Goal: Task Accomplishment & Management: Use online tool/utility

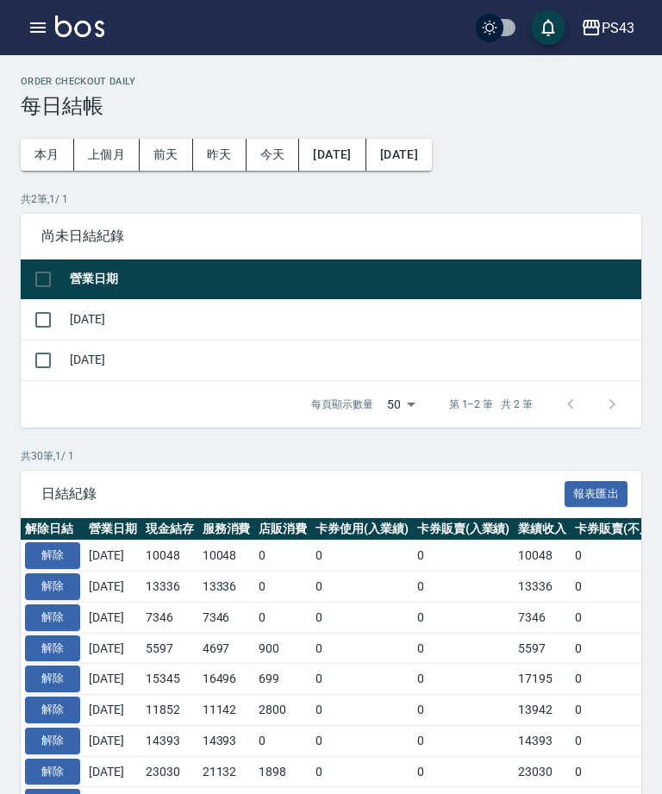
click at [41, 28] on icon "button" at bounding box center [38, 27] width 16 height 10
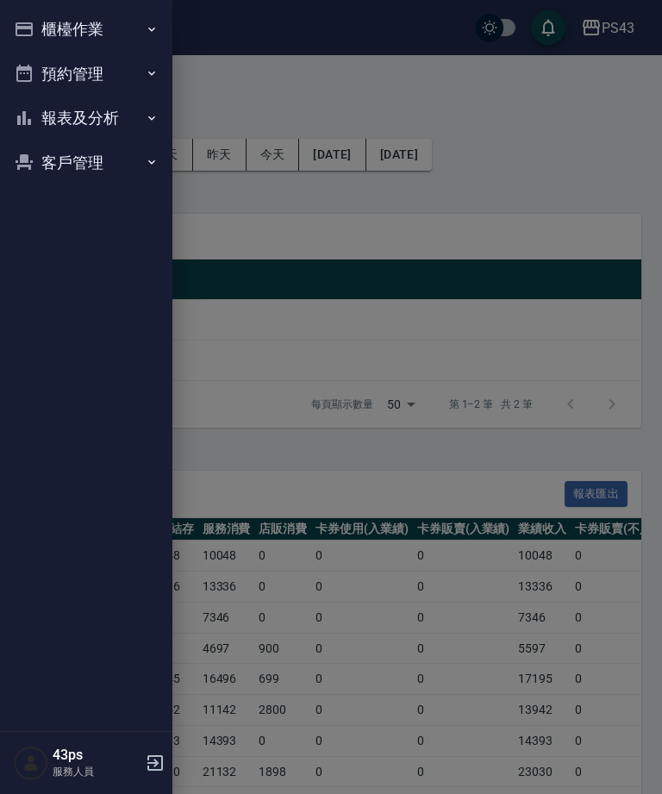
click at [104, 93] on button "預約管理" at bounding box center [86, 74] width 159 height 45
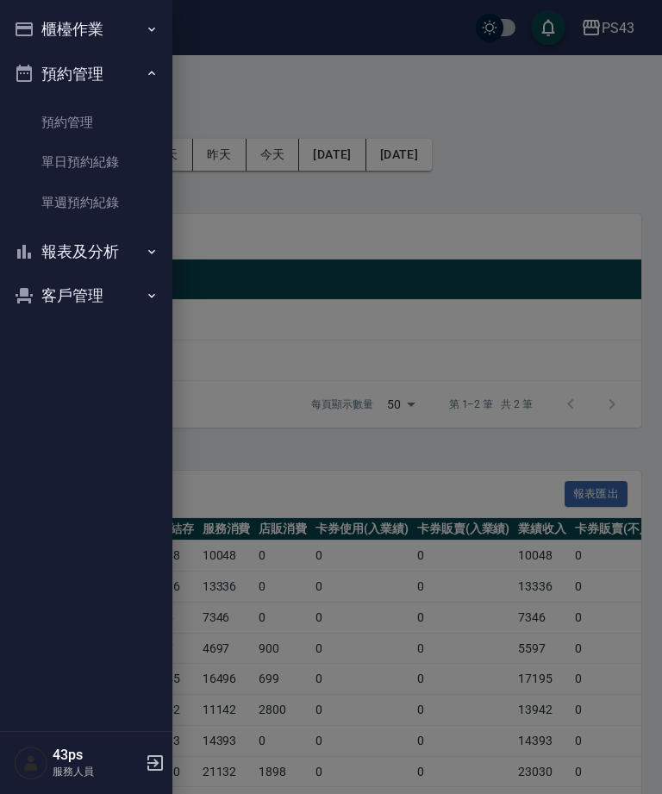
click at [98, 252] on button "報表及分析" at bounding box center [86, 251] width 159 height 45
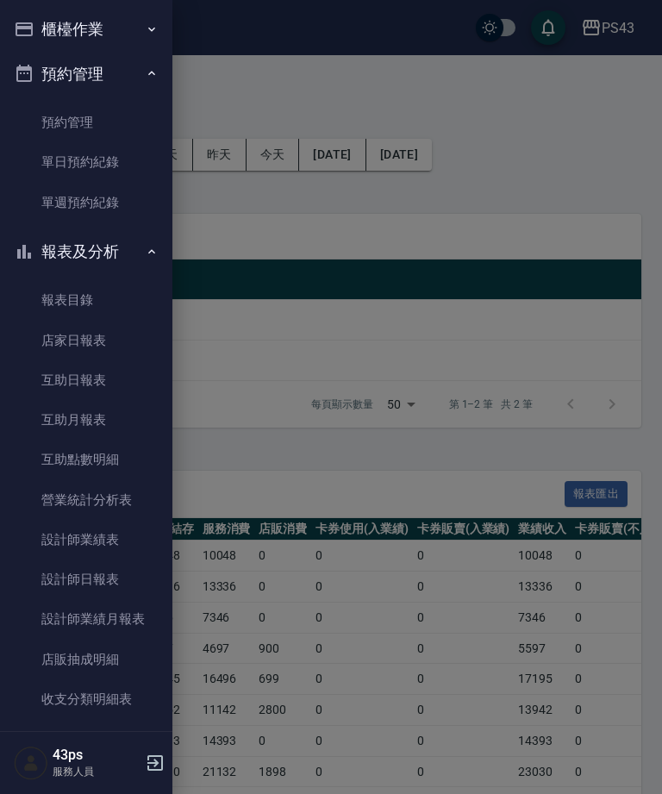
click at [109, 346] on link "店家日報表" at bounding box center [86, 341] width 159 height 40
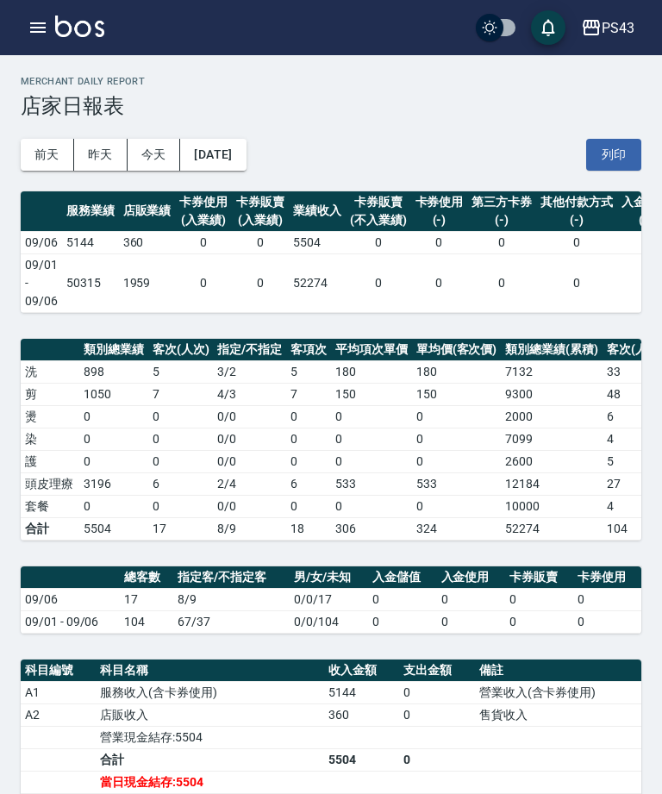
click at [244, 153] on button "[DATE]" at bounding box center [212, 155] width 65 height 32
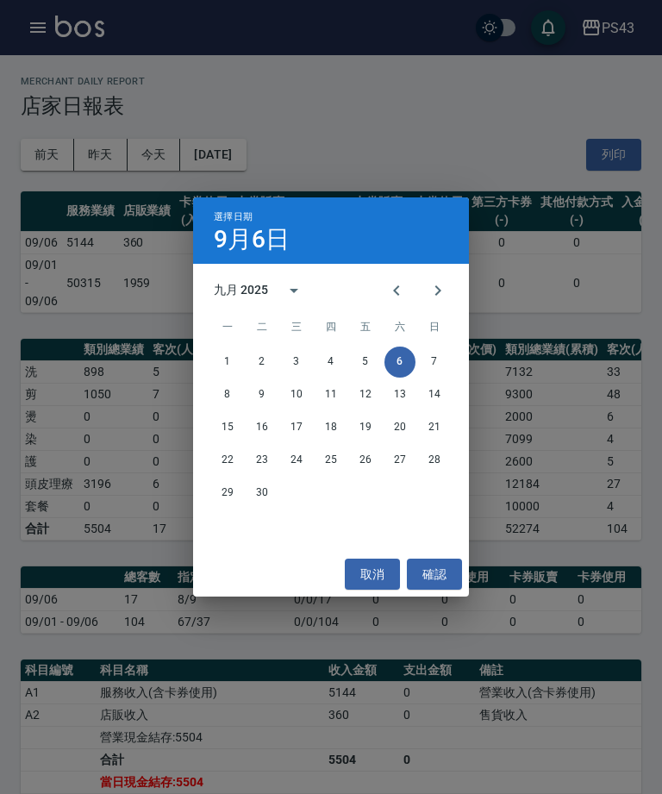
click at [561, 295] on div "選擇日期 9月6日 九月 2025 一 二 三 四 五 六 日 1 2 3 4 5 6 7 8 9 10 11 12 13 14 15 16 17 18 19…" at bounding box center [331, 397] width 662 height 794
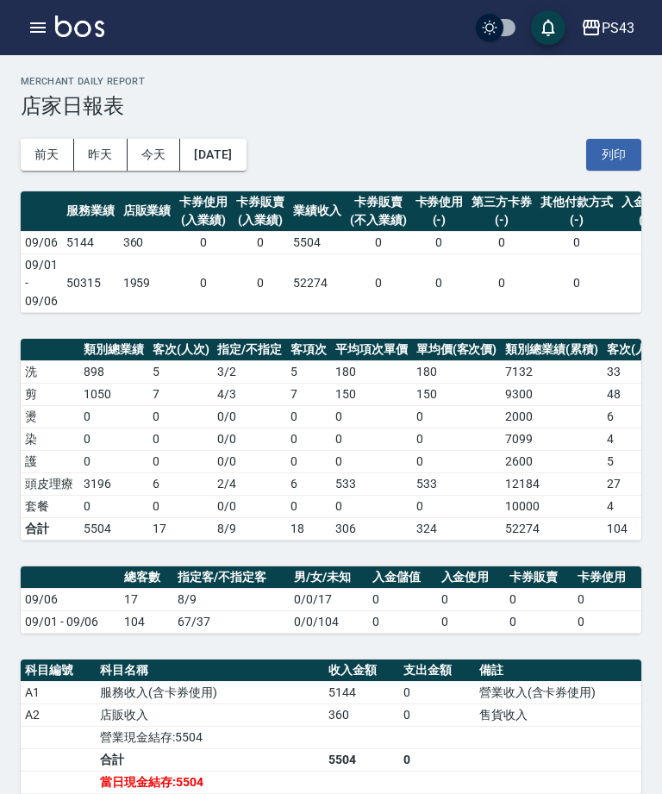
click at [42, 24] on icon "button" at bounding box center [38, 27] width 16 height 10
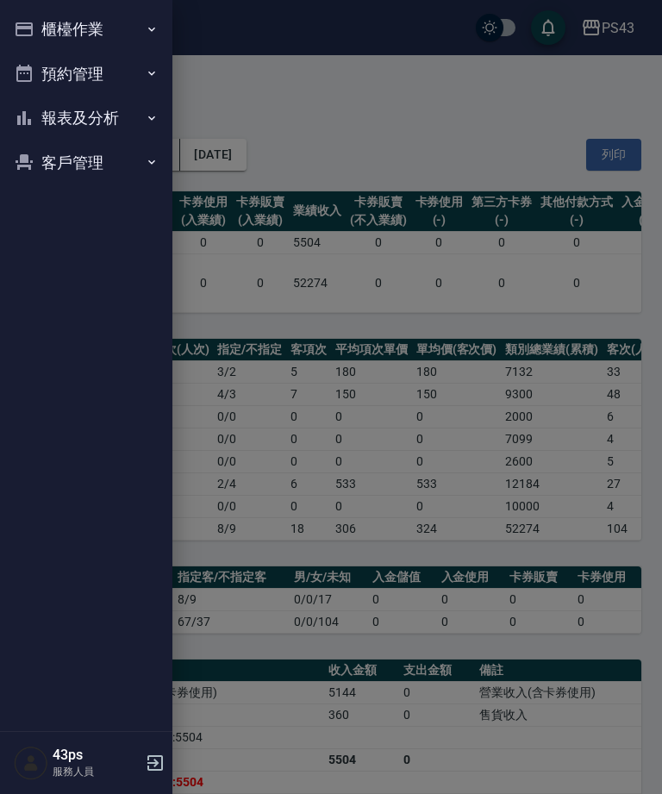
click at [123, 37] on button "櫃檯作業" at bounding box center [86, 29] width 159 height 45
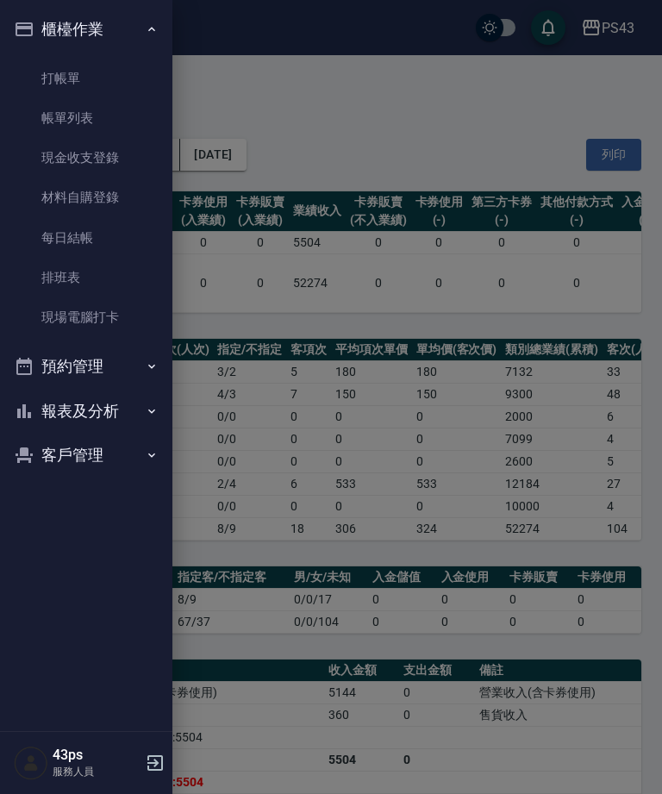
click at [97, 245] on link "每日結帳" at bounding box center [86, 238] width 159 height 40
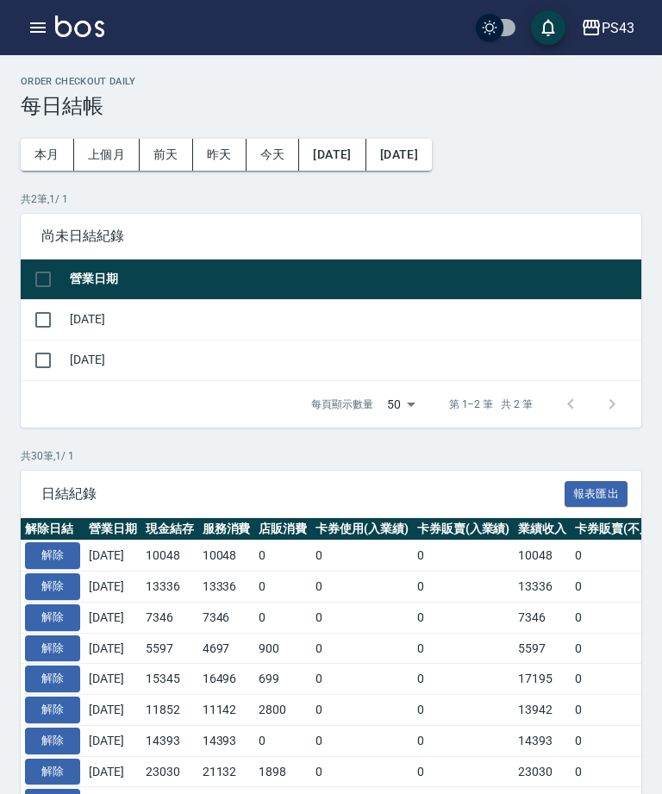
click at [72, 240] on span "尚未日結紀錄" at bounding box center [330, 236] width 579 height 17
click at [53, 320] on input "checkbox" at bounding box center [43, 320] width 36 height 36
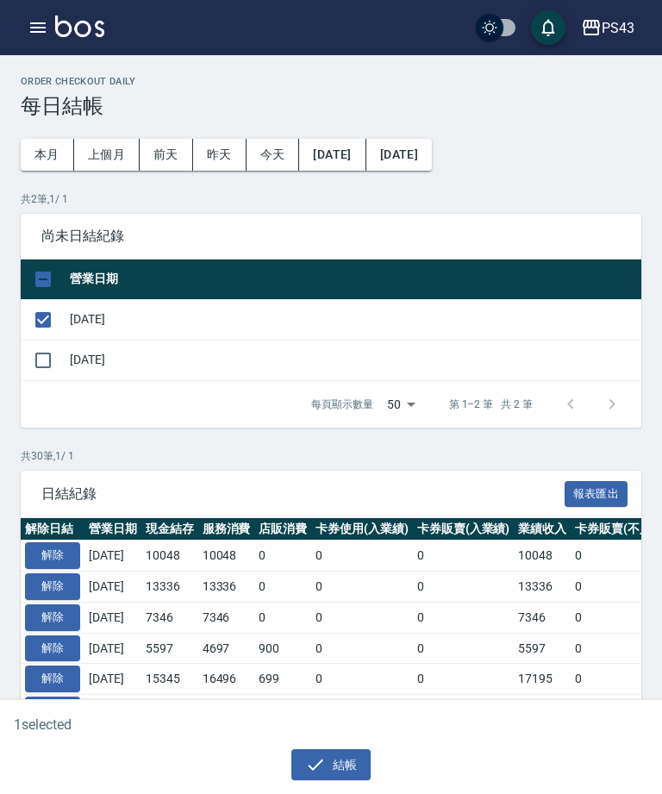
click at [336, 765] on button "結帳" at bounding box center [331, 765] width 80 height 32
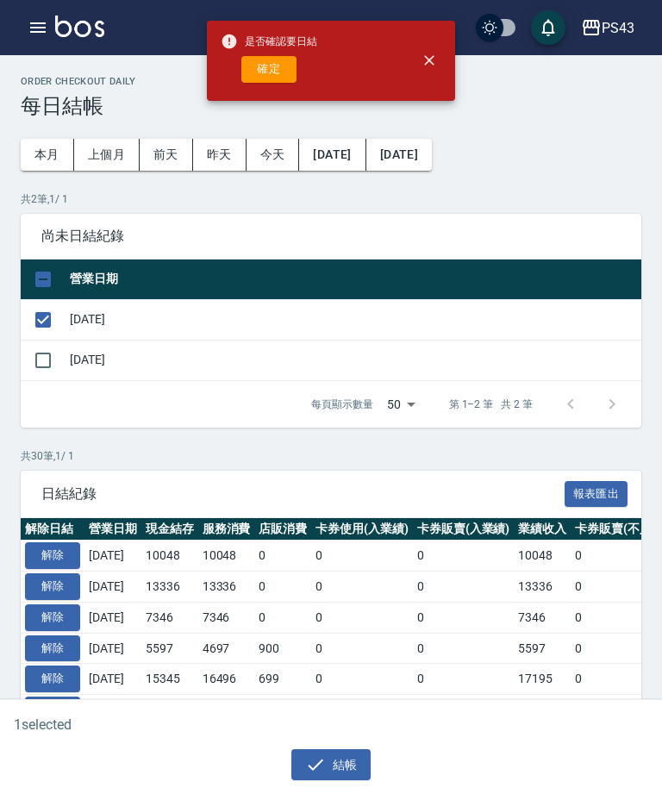
click at [289, 74] on button "確定" at bounding box center [268, 69] width 55 height 27
checkbox input "false"
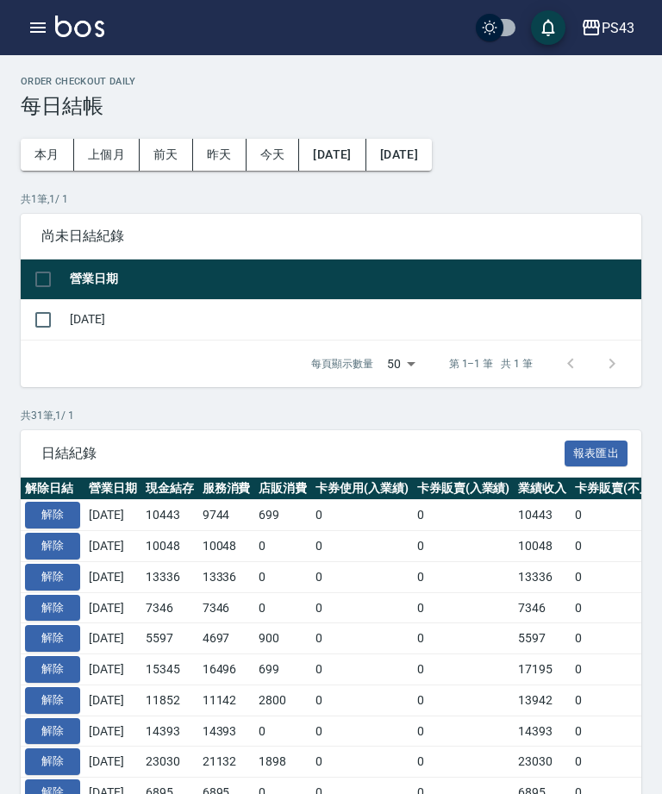
click at [54, 320] on input "checkbox" at bounding box center [43, 320] width 36 height 36
checkbox input "true"
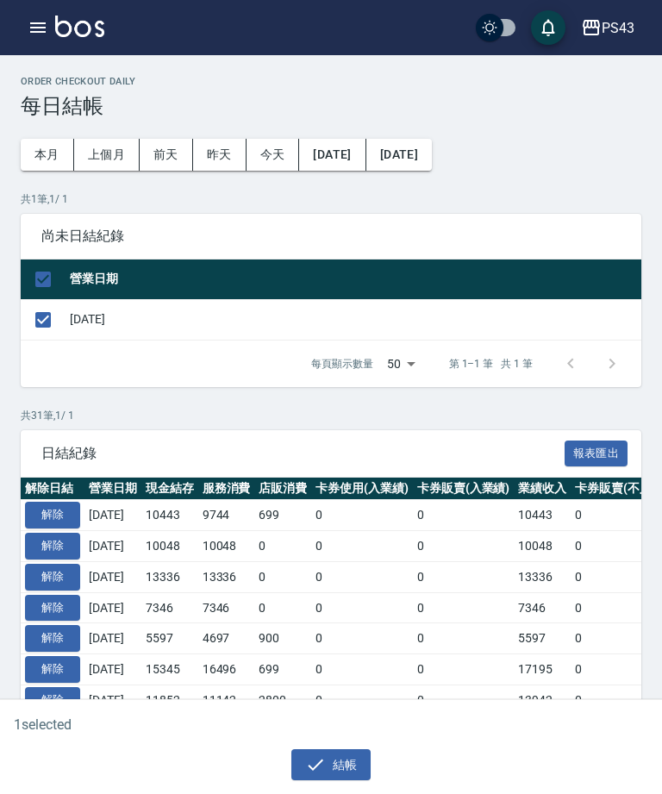
click at [322, 768] on icon "button" at bounding box center [315, 764] width 21 height 21
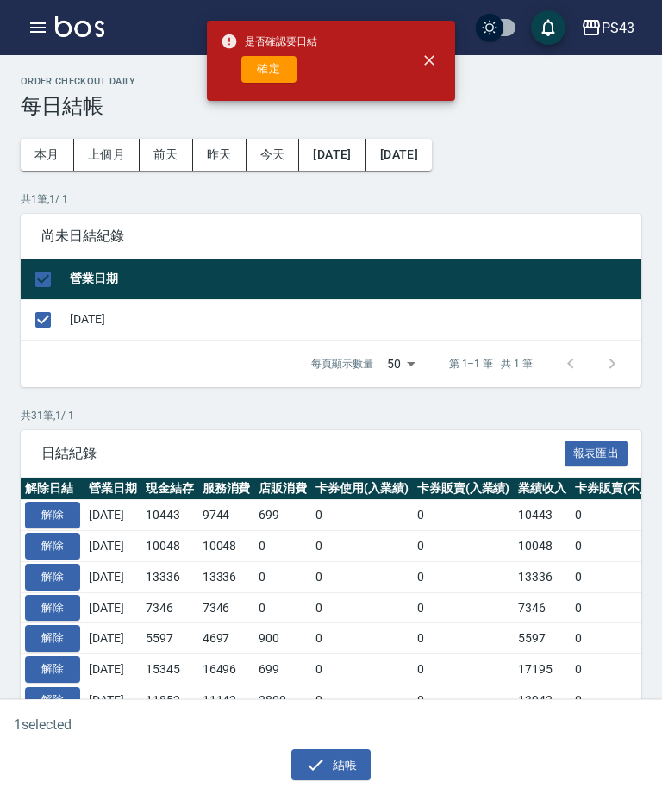
click at [272, 72] on button "確定" at bounding box center [268, 69] width 55 height 27
checkbox input "false"
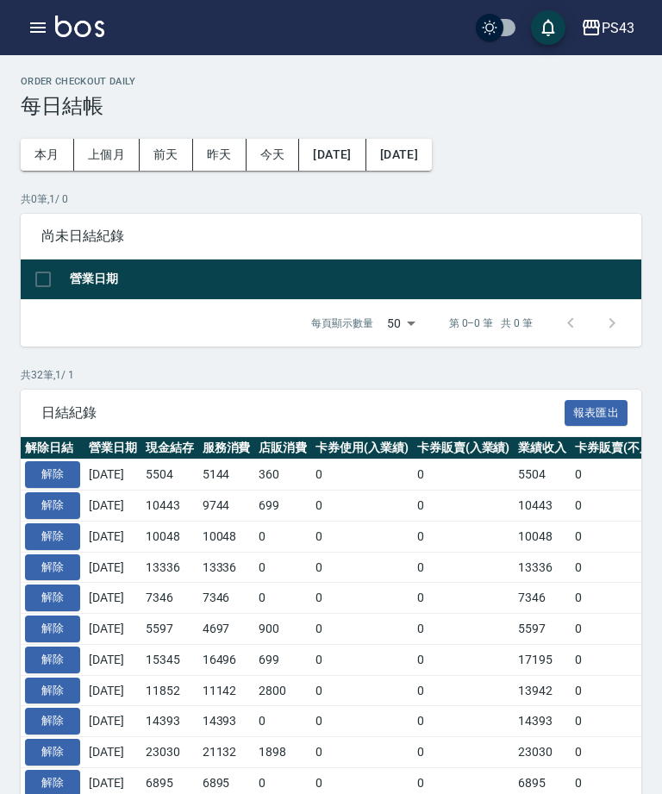
click at [63, 476] on button "解除" at bounding box center [52, 474] width 55 height 27
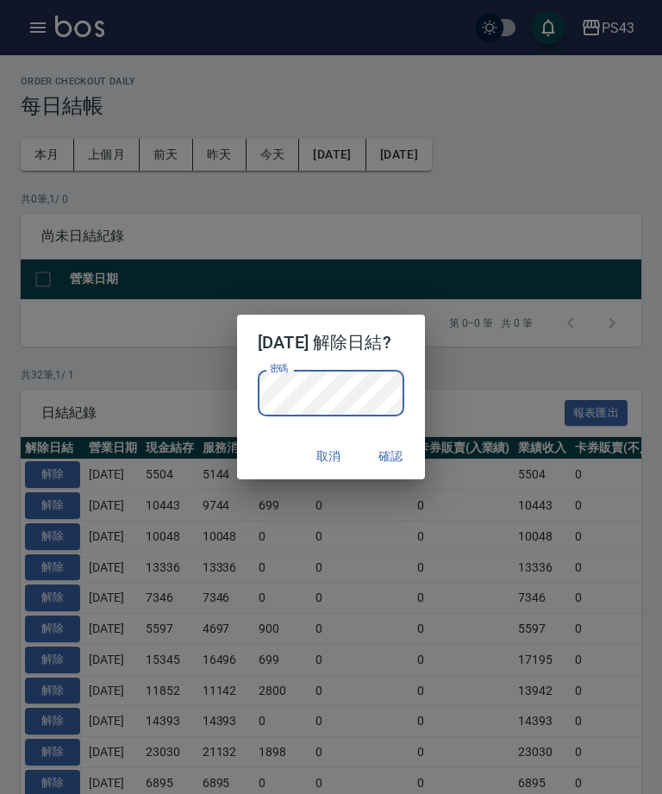
click at [395, 471] on button "確認" at bounding box center [390, 456] width 55 height 32
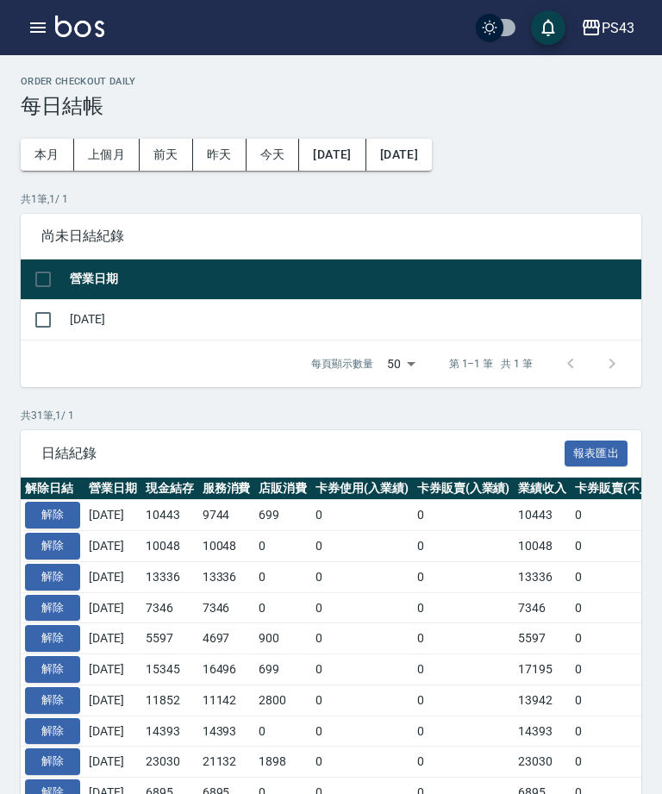
click at [55, 508] on button "解除" at bounding box center [52, 515] width 55 height 27
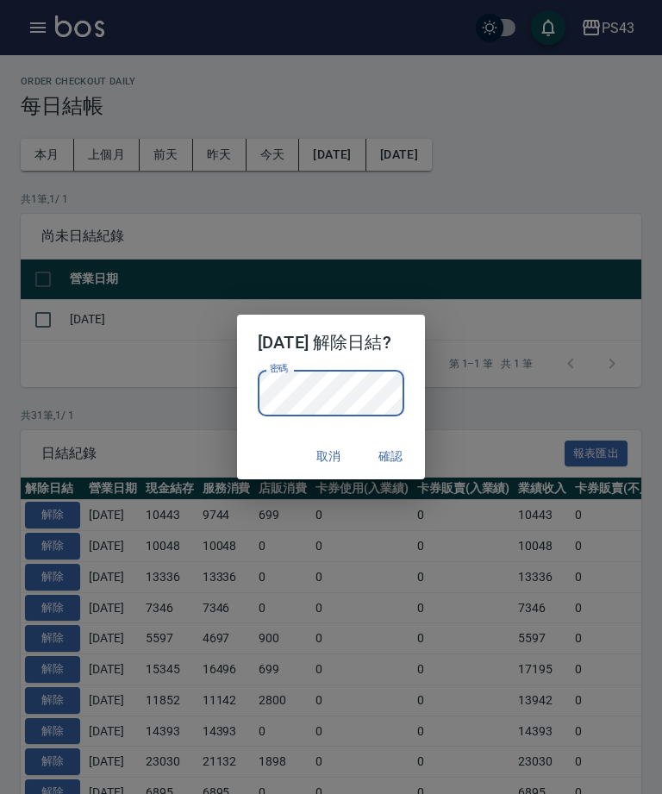
click at [405, 464] on button "確認" at bounding box center [390, 456] width 55 height 32
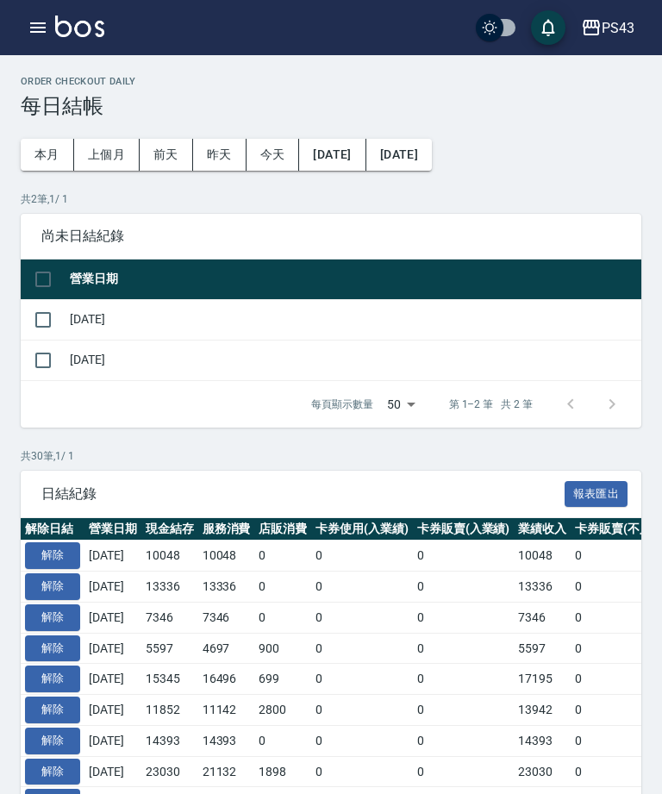
click at [33, 21] on icon "button" at bounding box center [38, 27] width 21 height 21
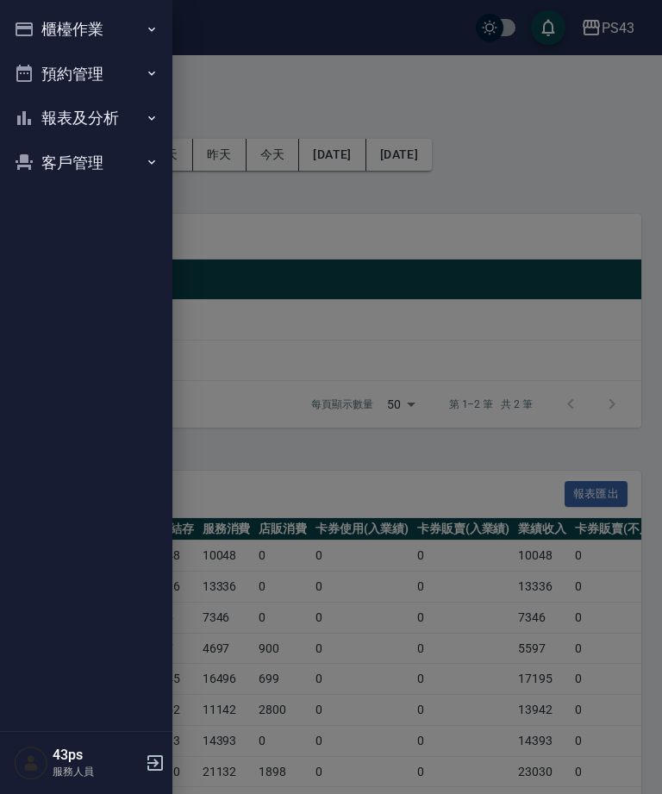
click at [119, 19] on button "櫃檯作業" at bounding box center [86, 29] width 159 height 45
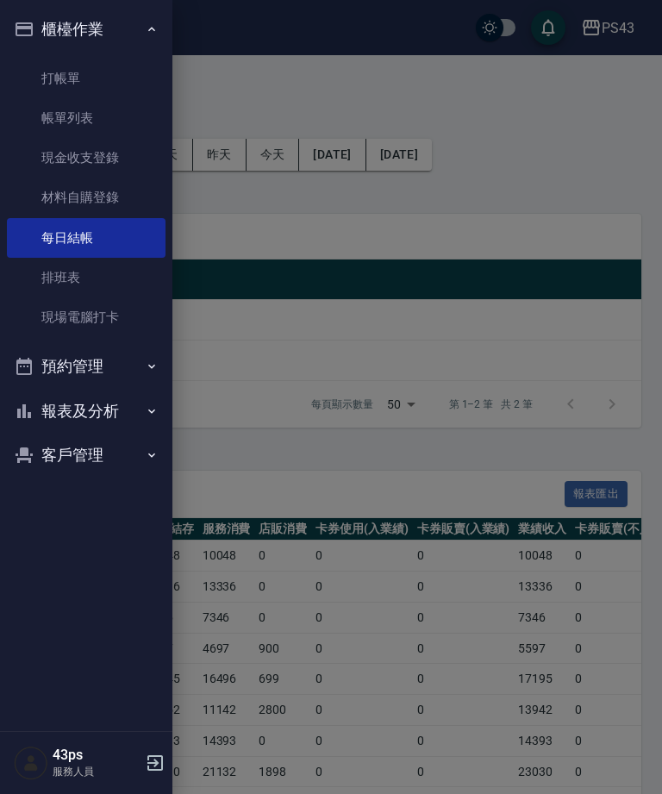
click at [107, 122] on link "帳單列表" at bounding box center [86, 118] width 159 height 40
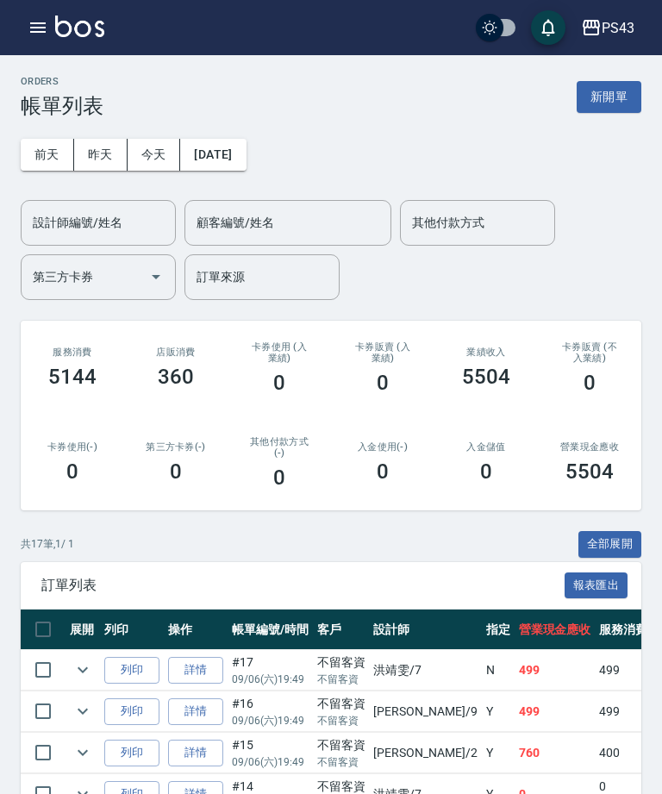
click at [246, 153] on button "[DATE]" at bounding box center [212, 155] width 65 height 32
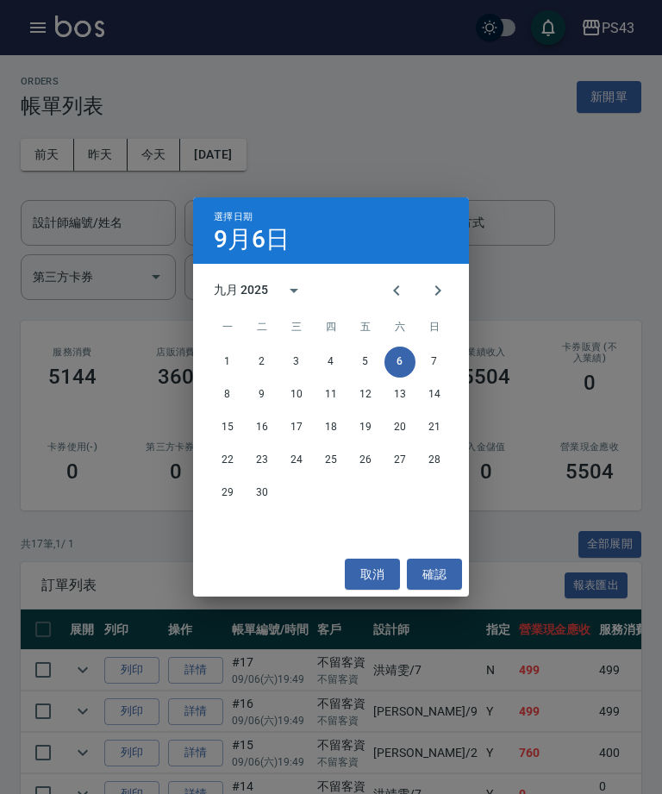
click at [389, 290] on icon "Previous month" at bounding box center [396, 290] width 21 height 21
click at [441, 296] on icon "Next month" at bounding box center [437, 290] width 21 height 21
click at [373, 355] on button "5" at bounding box center [365, 361] width 31 height 31
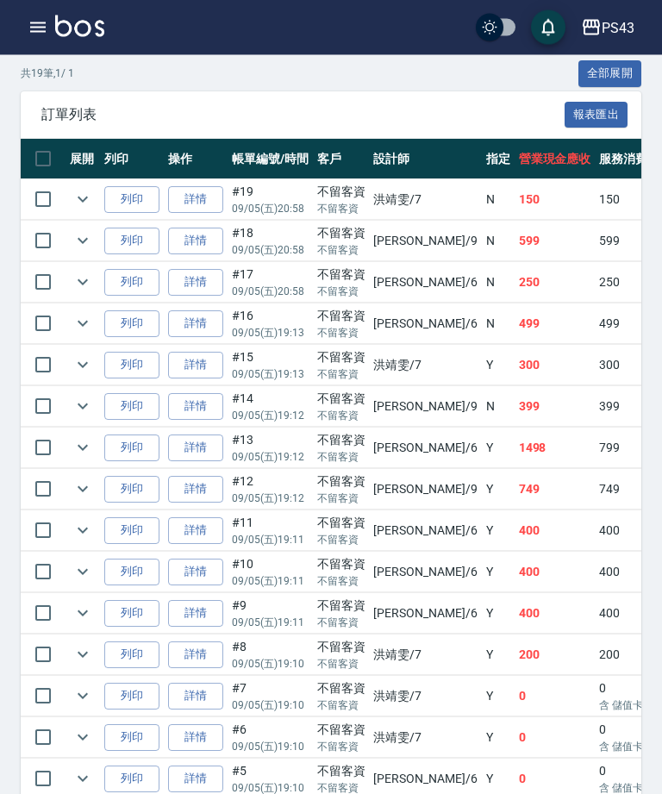
scroll to position [652, 0]
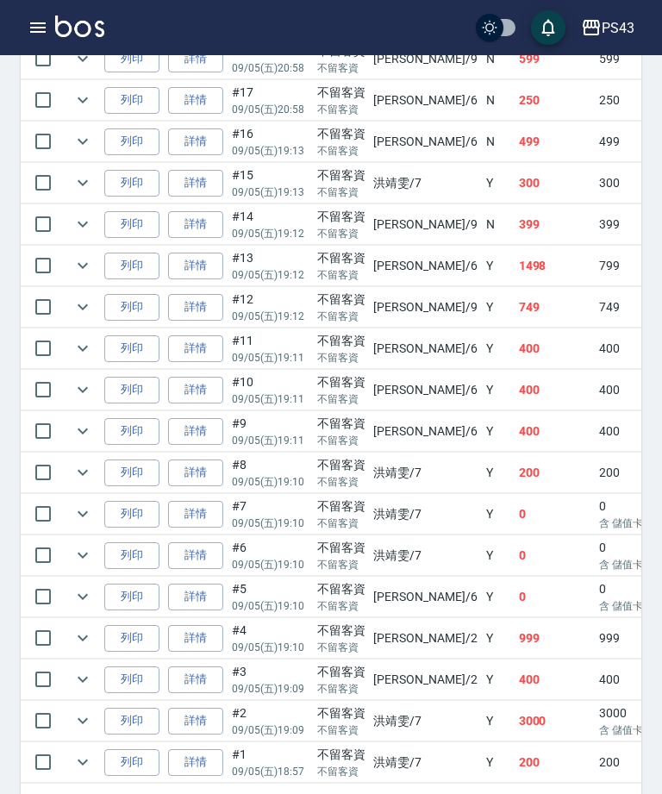
click at [201, 680] on link "詳情" at bounding box center [195, 679] width 55 height 27
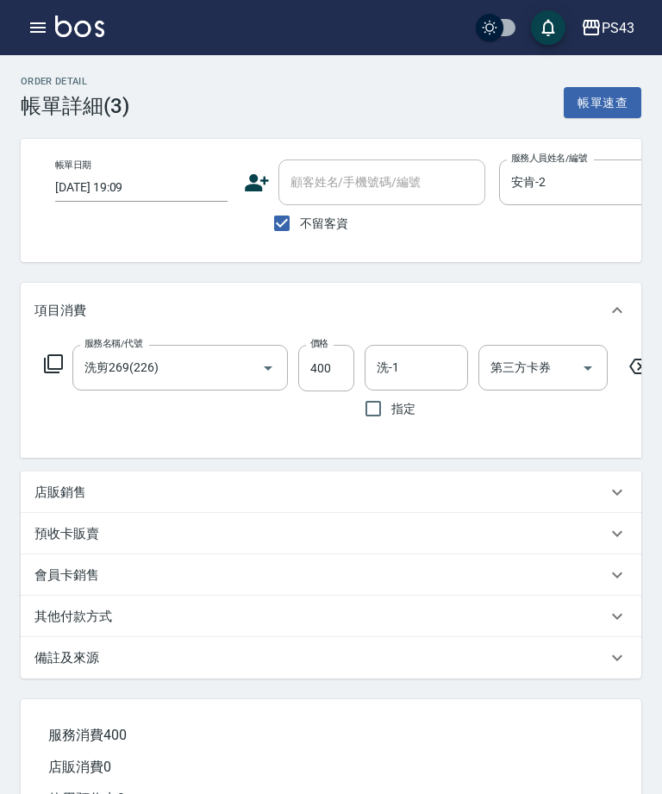
type input "2025/09/05 19:09"
checkbox input "true"
type input "安肯-2"
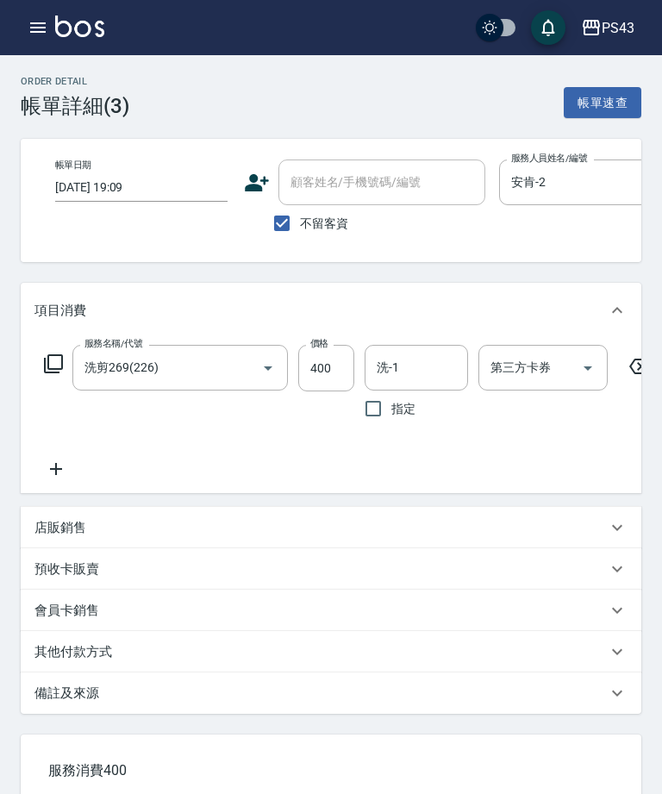
click at [323, 369] on input "400" at bounding box center [326, 368] width 56 height 47
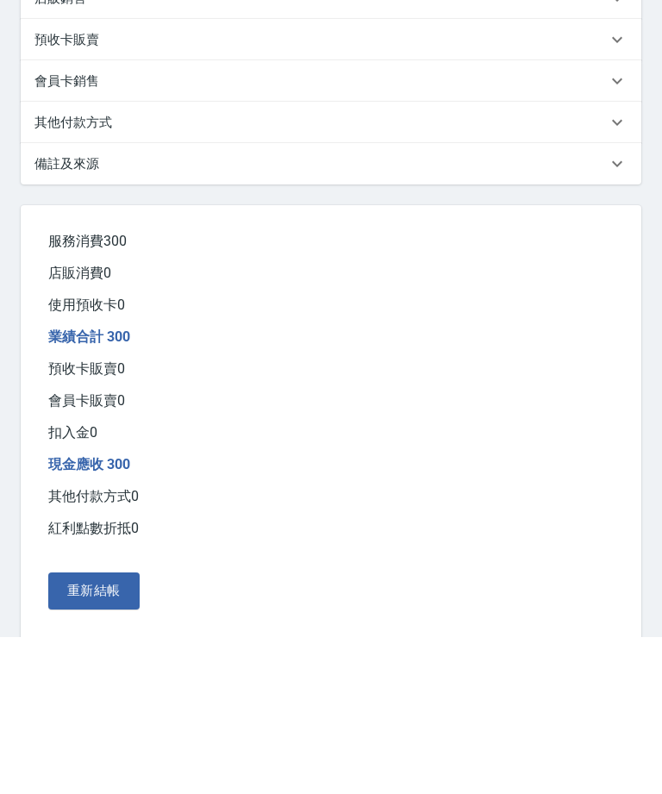
scroll to position [439, 0]
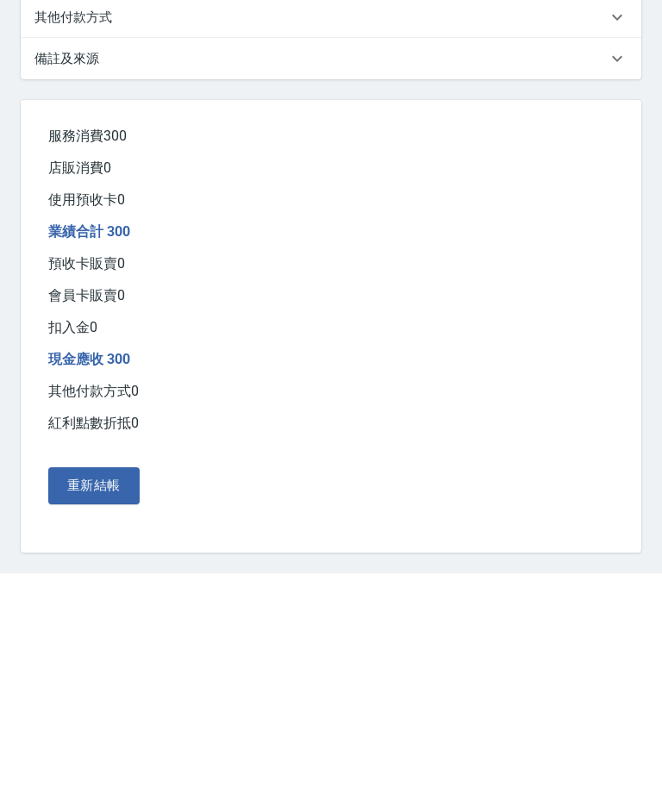
type input "300"
click at [101, 688] on button "重新結帳" at bounding box center [93, 706] width 91 height 36
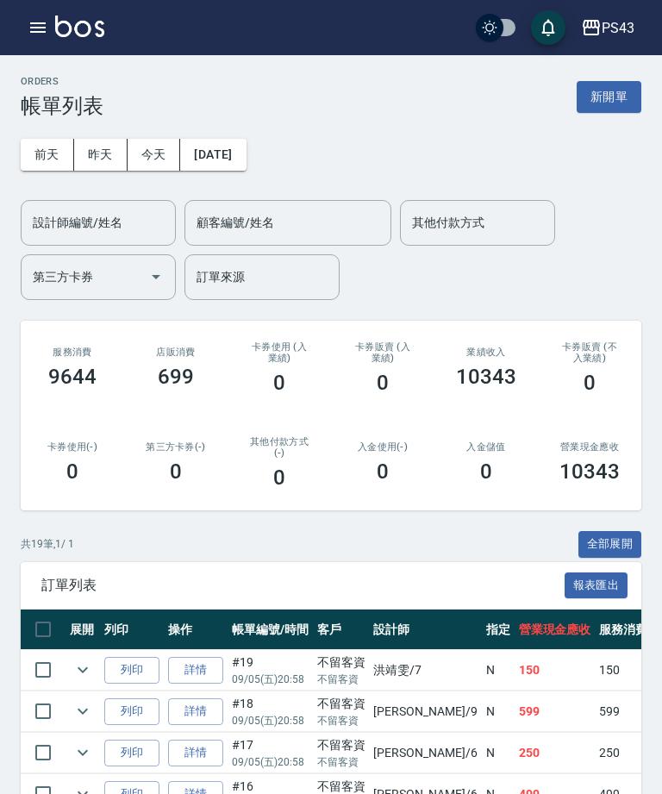
click at [34, 18] on icon "button" at bounding box center [38, 27] width 21 height 21
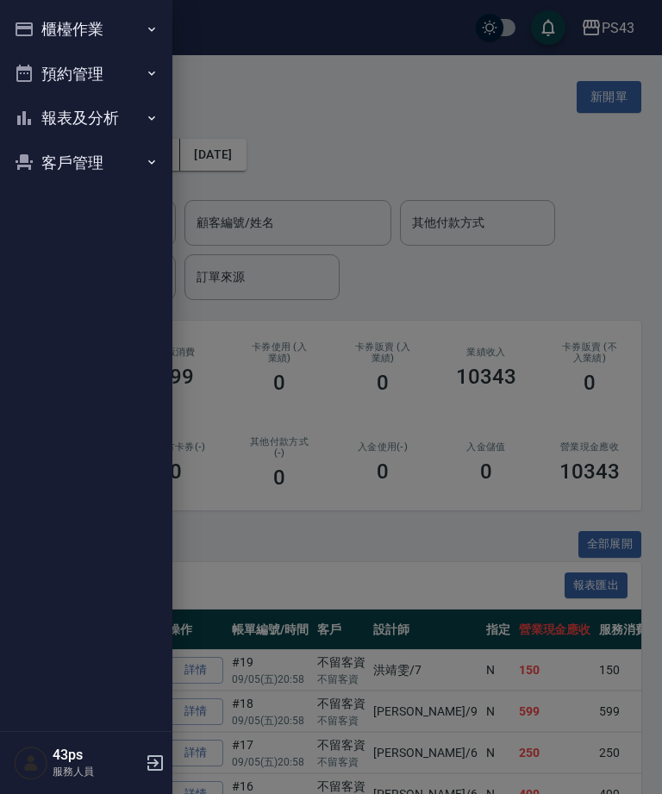
click at [130, 38] on button "櫃檯作業" at bounding box center [86, 29] width 159 height 45
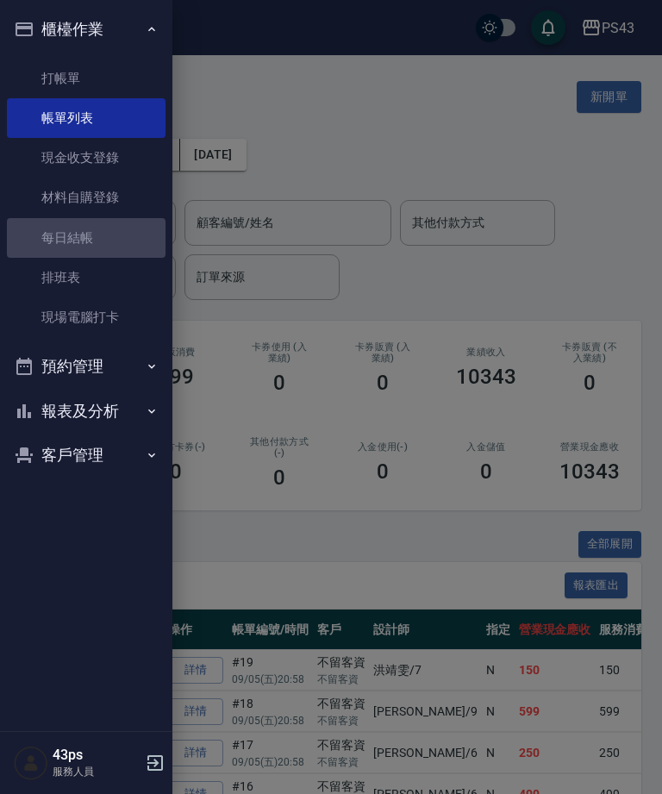
click at [108, 241] on link "每日結帳" at bounding box center [86, 238] width 159 height 40
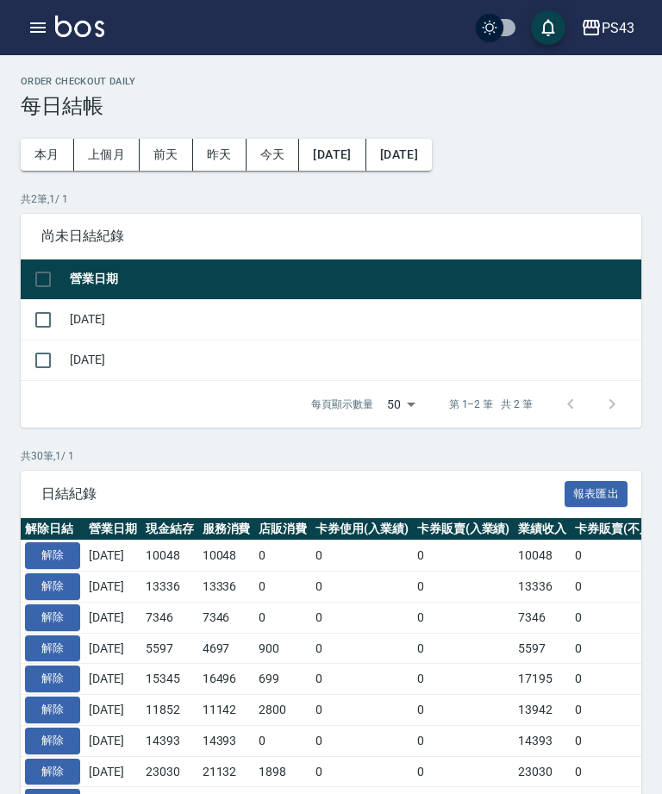
click at [52, 330] on input "checkbox" at bounding box center [43, 320] width 36 height 36
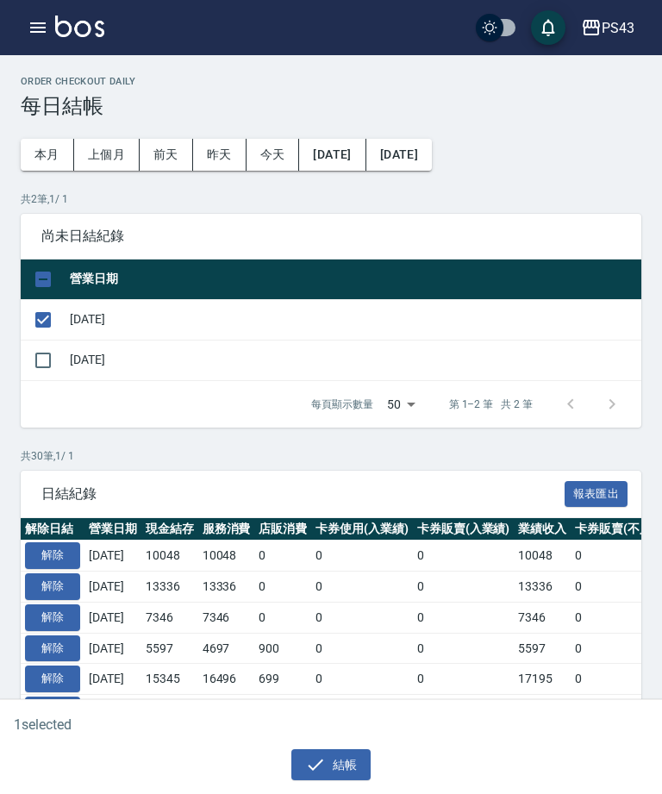
click at [315, 781] on button "結帳" at bounding box center [331, 765] width 80 height 32
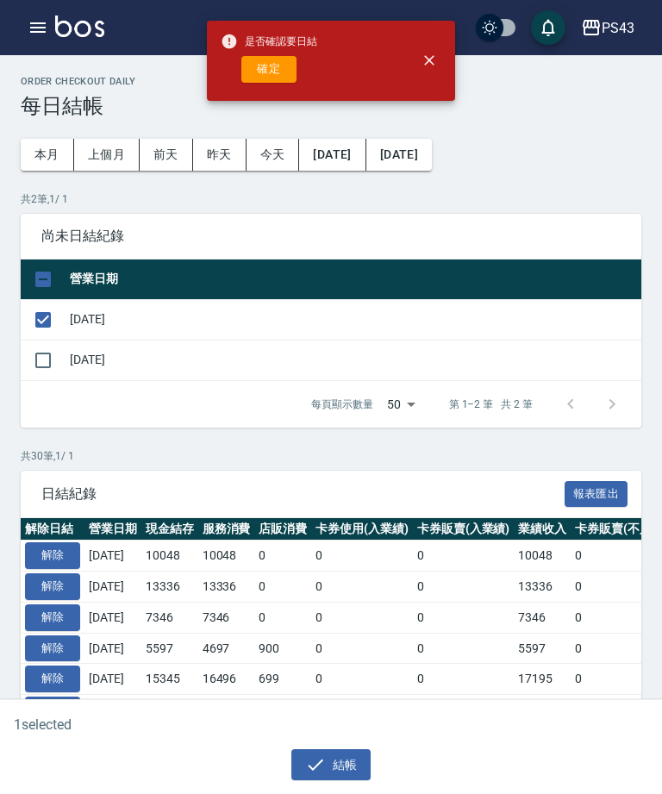
click at [250, 80] on button "確定" at bounding box center [268, 69] width 55 height 27
checkbox input "false"
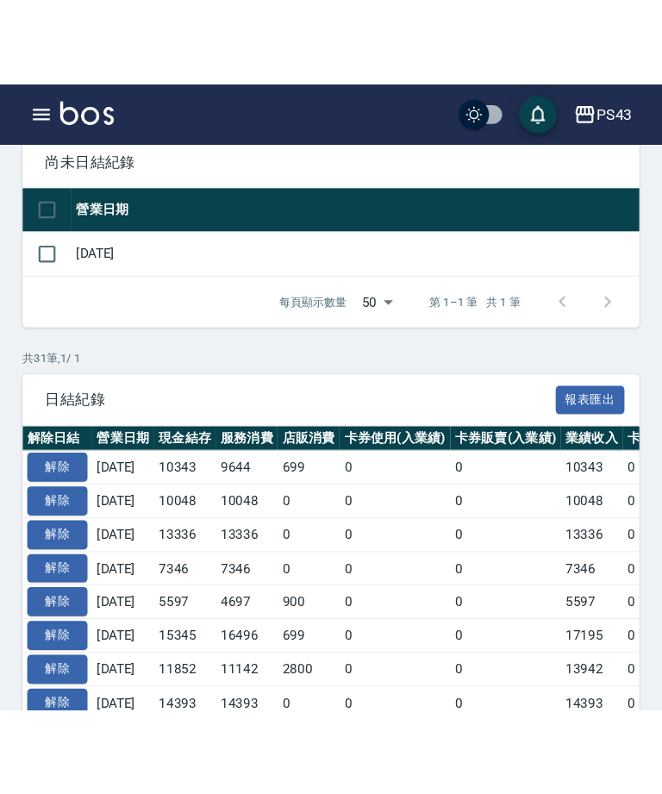
scroll to position [55, 0]
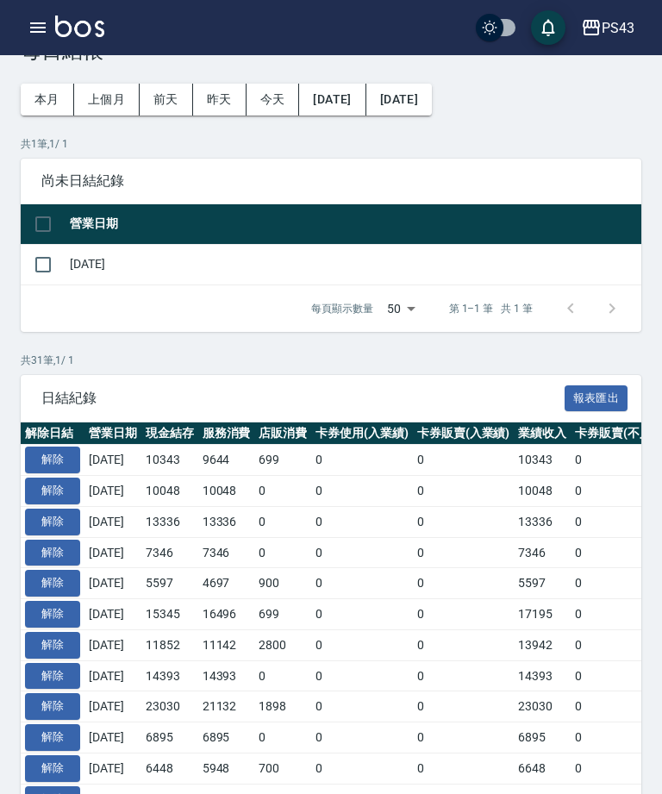
click at [22, 21] on button "button" at bounding box center [38, 27] width 34 height 34
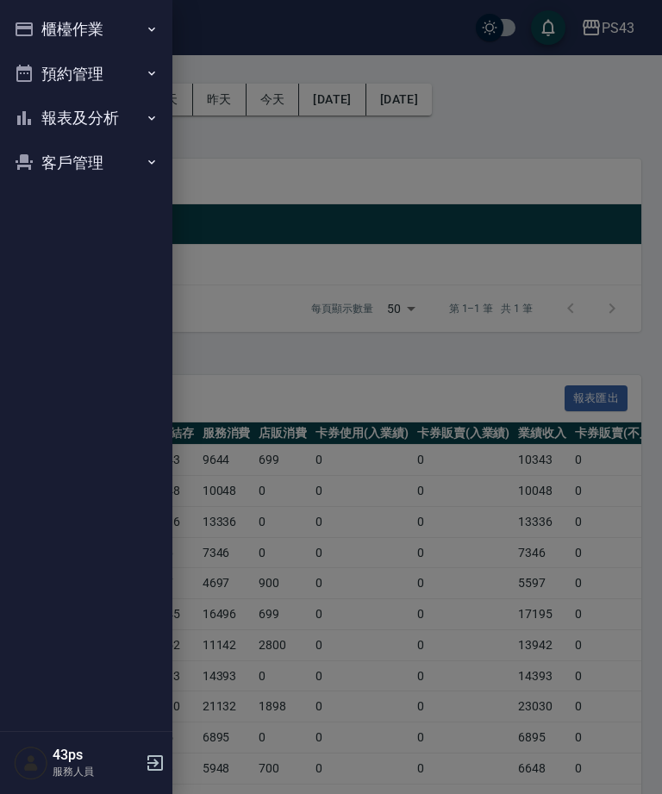
click at [37, 18] on button "櫃檯作業" at bounding box center [86, 29] width 159 height 45
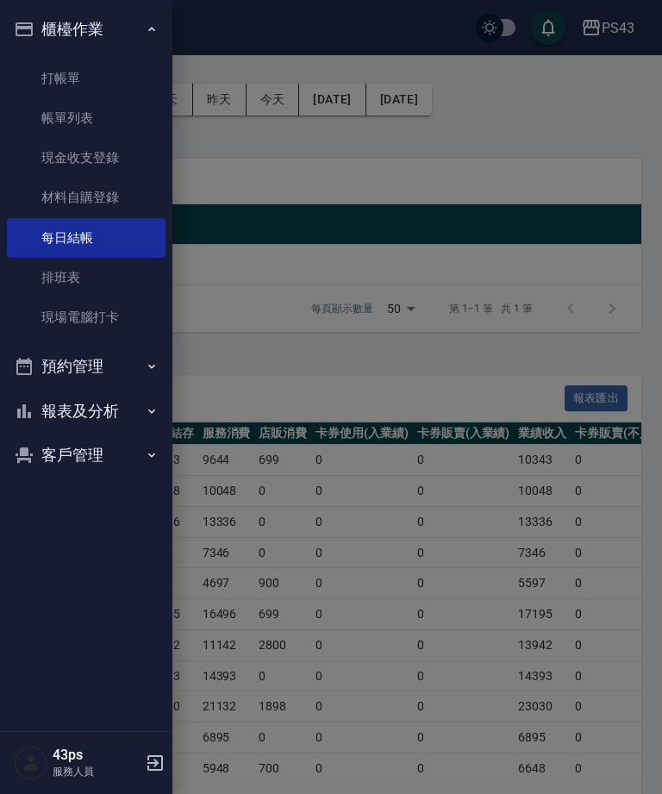
click at [81, 403] on button "報表及分析" at bounding box center [86, 411] width 159 height 45
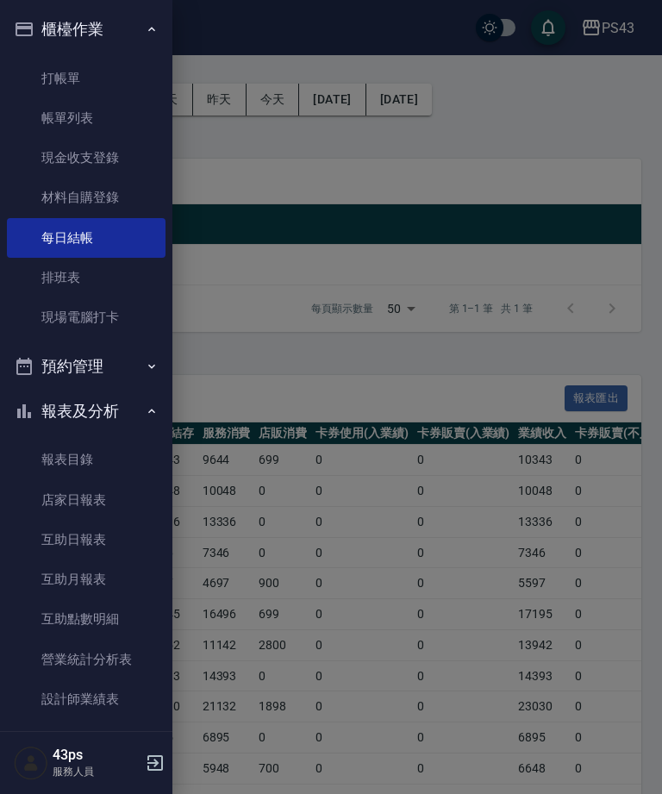
click at [124, 554] on link "互助日報表" at bounding box center [86, 540] width 159 height 40
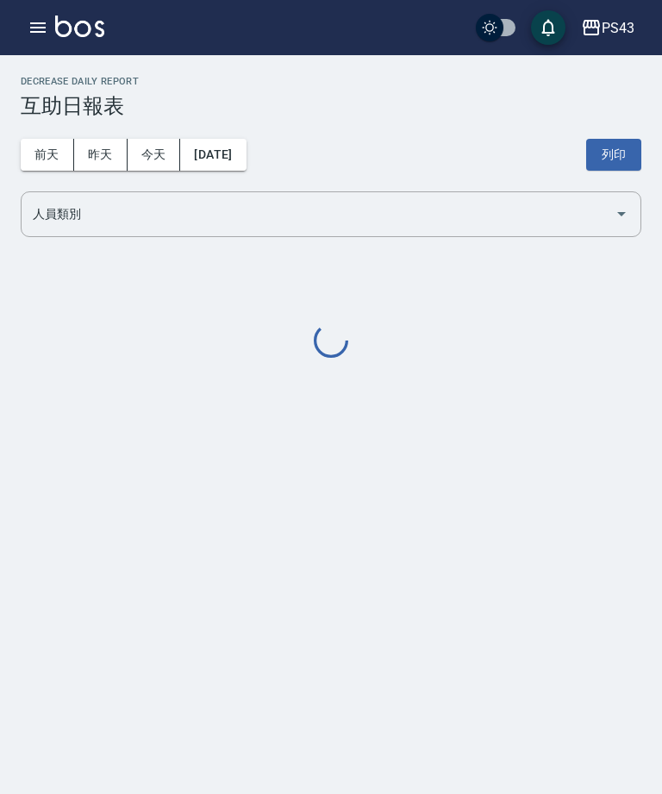
click at [48, 26] on button "button" at bounding box center [38, 27] width 34 height 34
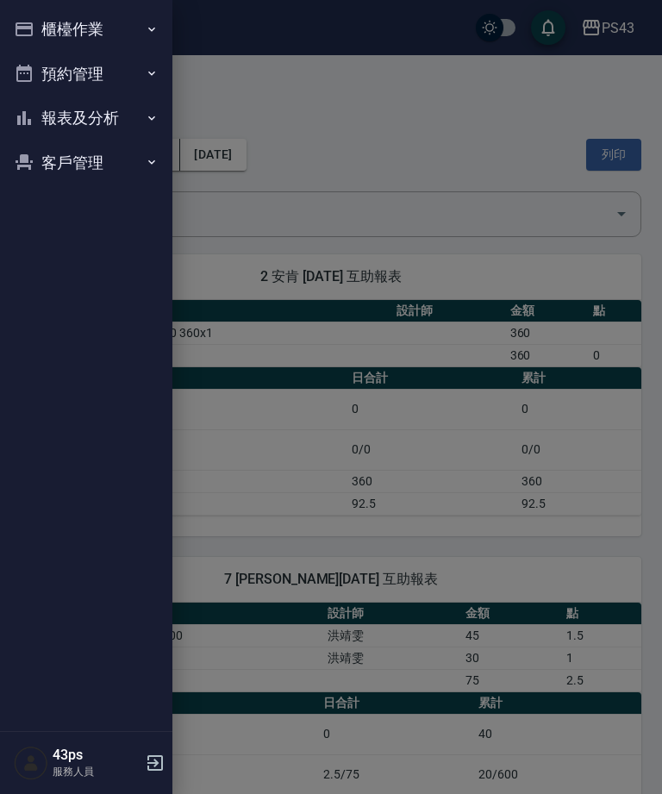
click at [45, 27] on button "櫃檯作業" at bounding box center [86, 29] width 159 height 45
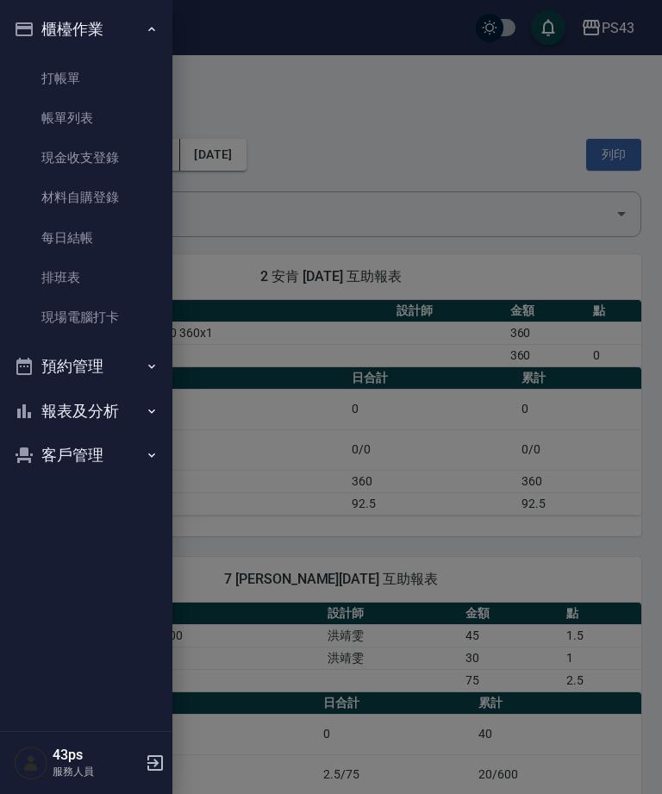
click at [127, 407] on button "報表及分析" at bounding box center [86, 411] width 159 height 45
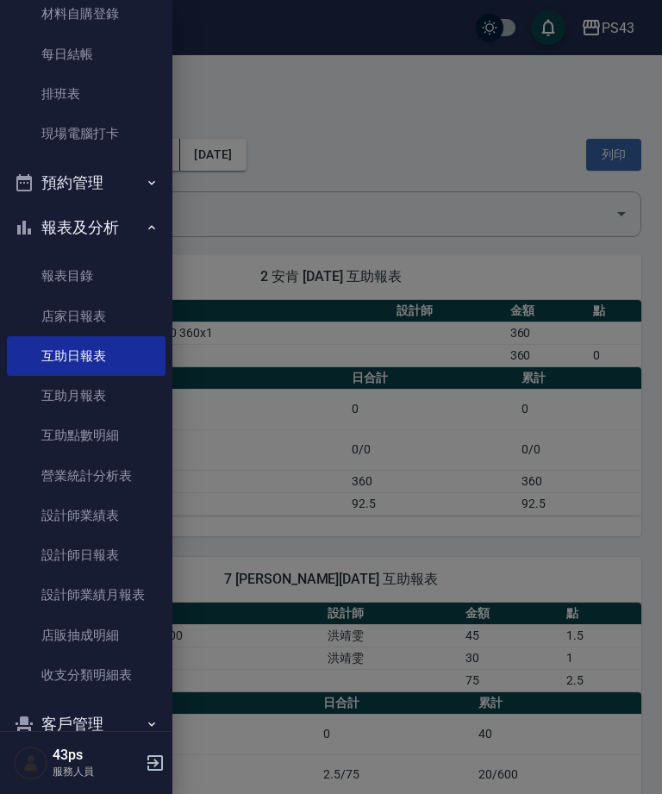
scroll to position [181, 0]
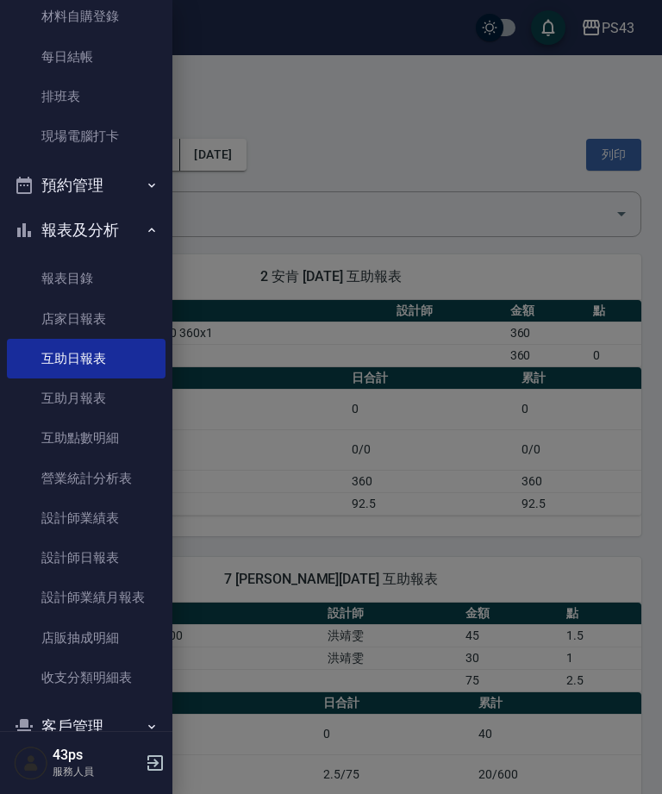
click at [122, 559] on link "設計師日報表" at bounding box center [86, 558] width 159 height 40
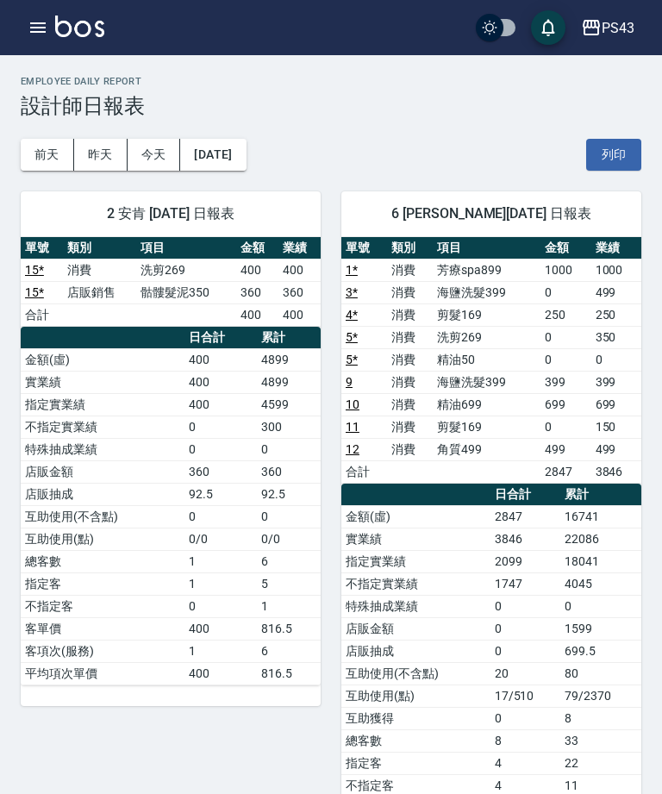
click at [106, 153] on button "昨天" at bounding box center [100, 155] width 53 height 32
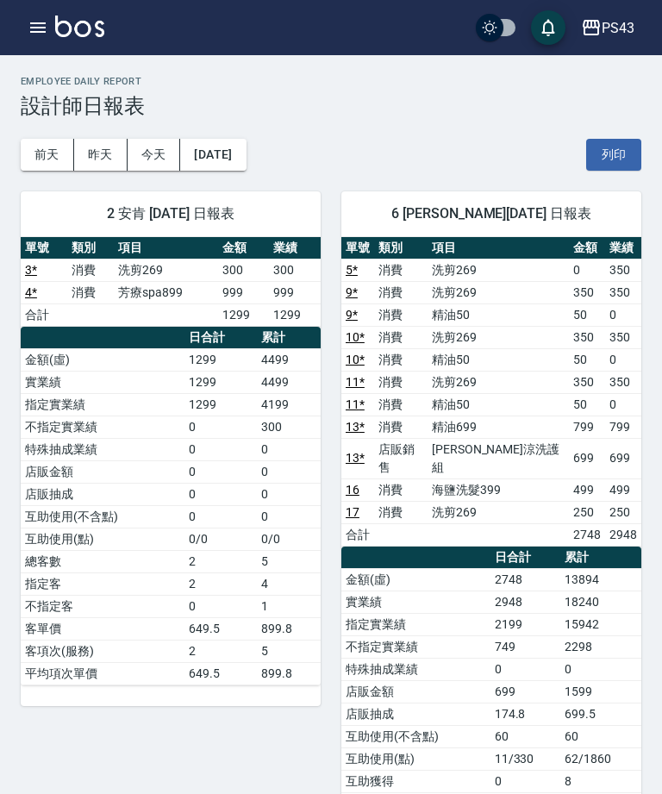
click at [52, 21] on button "button" at bounding box center [38, 27] width 34 height 34
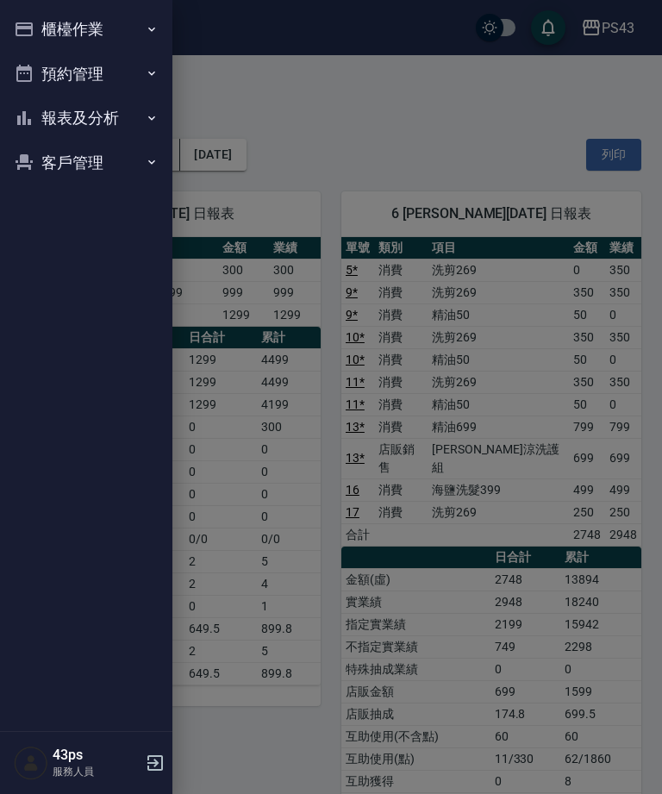
click at [48, 22] on button "櫃檯作業" at bounding box center [86, 29] width 159 height 45
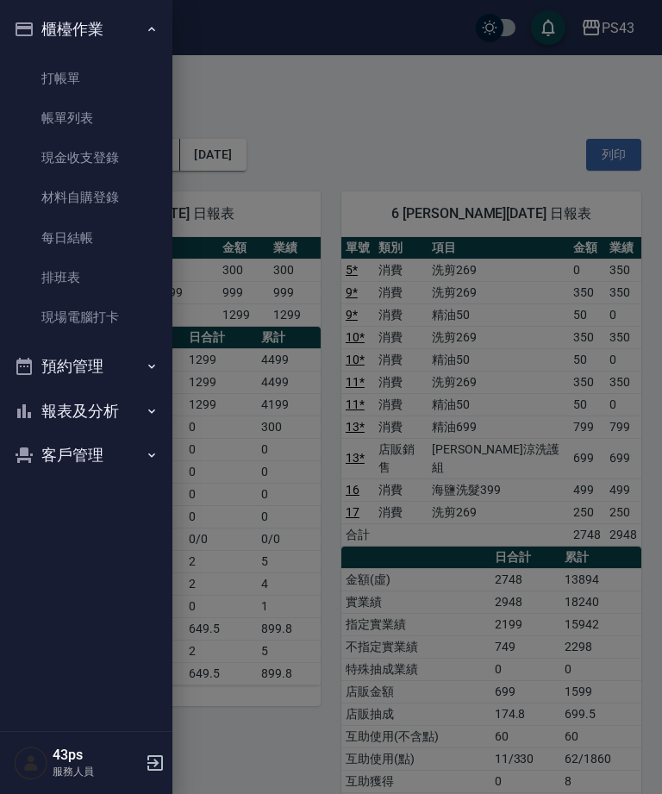
click at [72, 232] on link "每日結帳" at bounding box center [86, 238] width 159 height 40
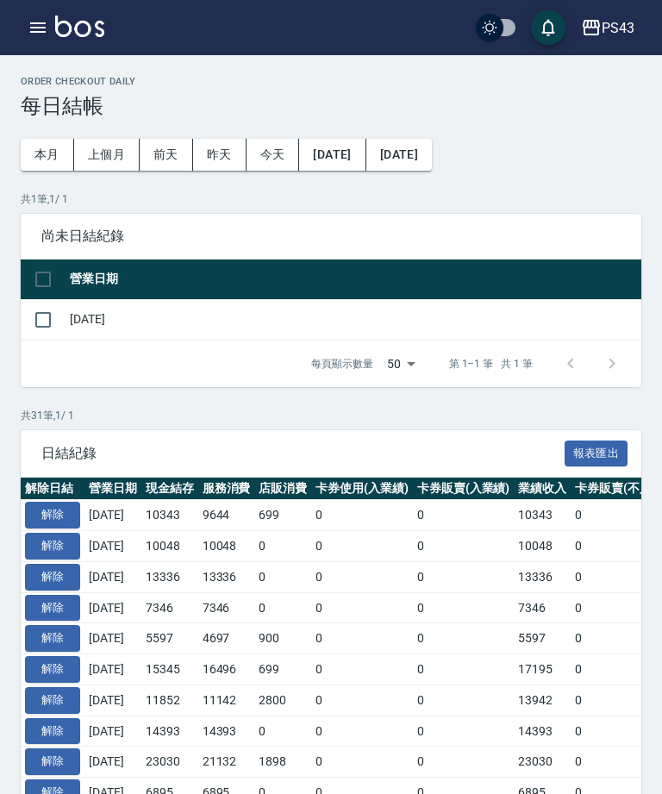
click at [44, 321] on input "checkbox" at bounding box center [43, 320] width 36 height 36
checkbox input "true"
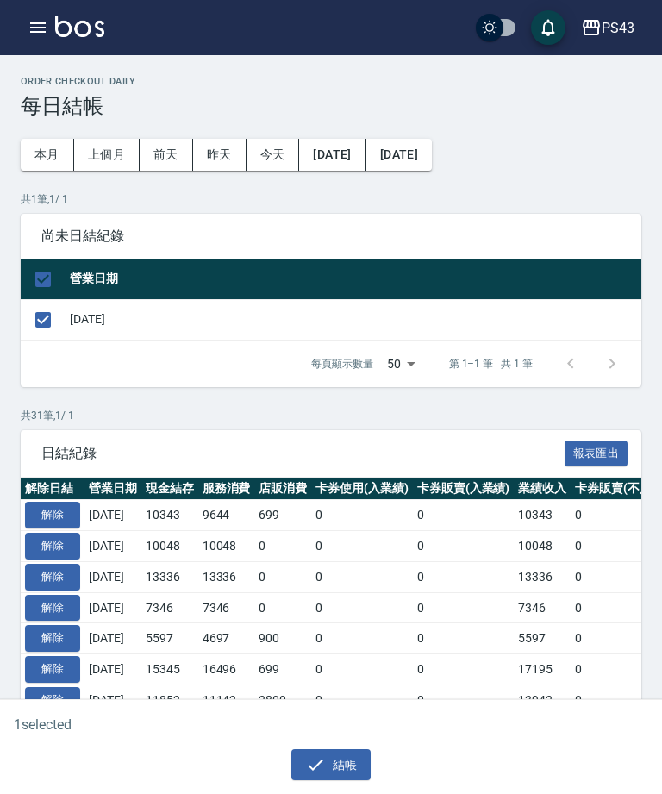
click at [54, 322] on input "checkbox" at bounding box center [43, 320] width 36 height 36
checkbox input "false"
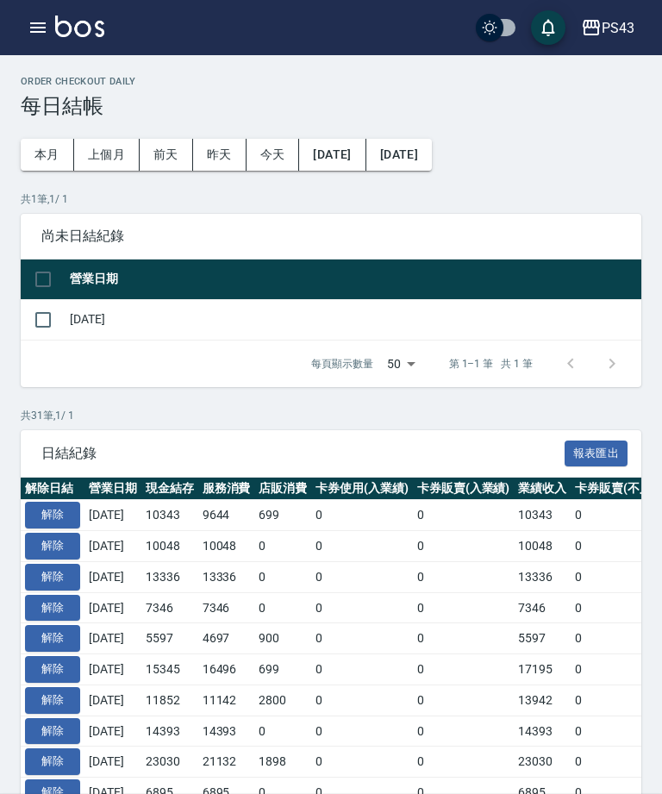
checkbox input "false"
click at [77, 509] on button "解除" at bounding box center [52, 515] width 55 height 27
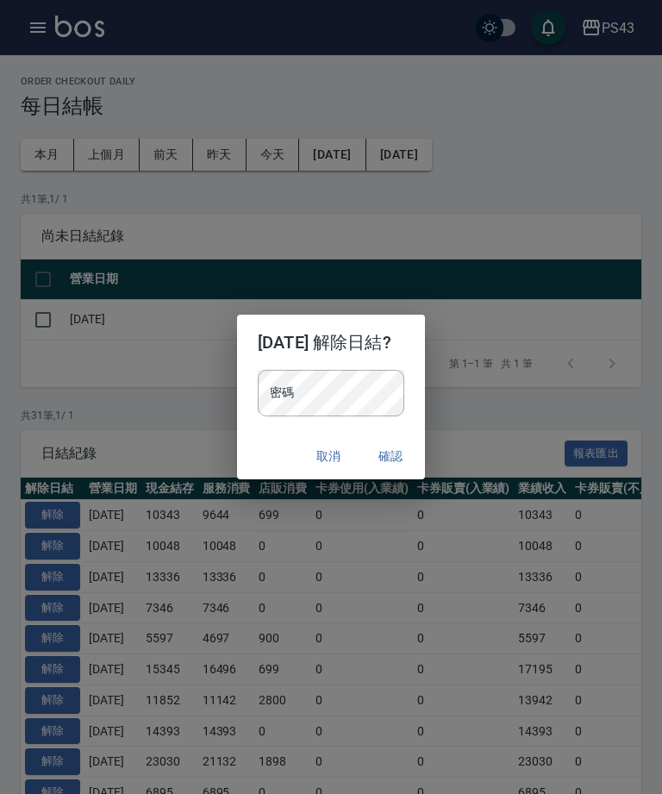
click at [346, 452] on button "取消" at bounding box center [328, 456] width 55 height 32
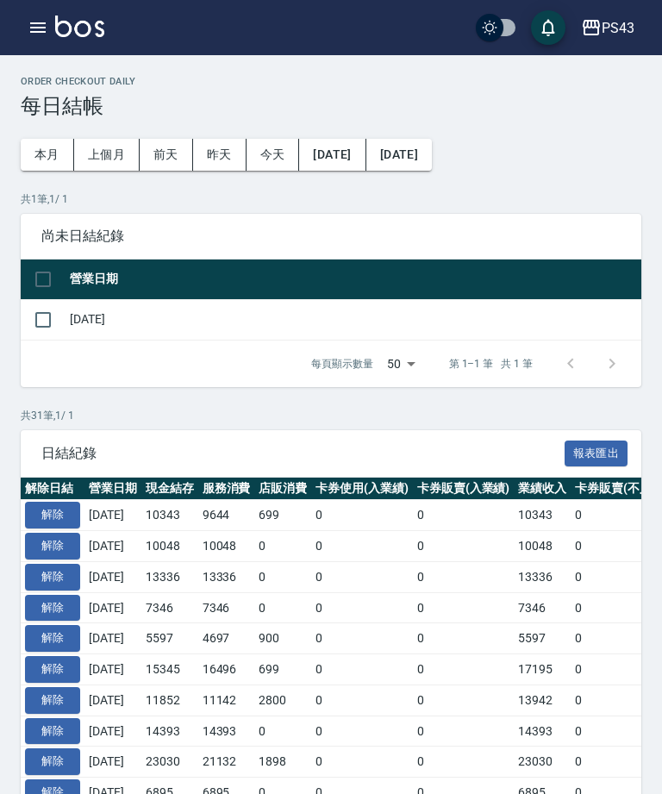
click at [38, 21] on icon "button" at bounding box center [38, 27] width 21 height 21
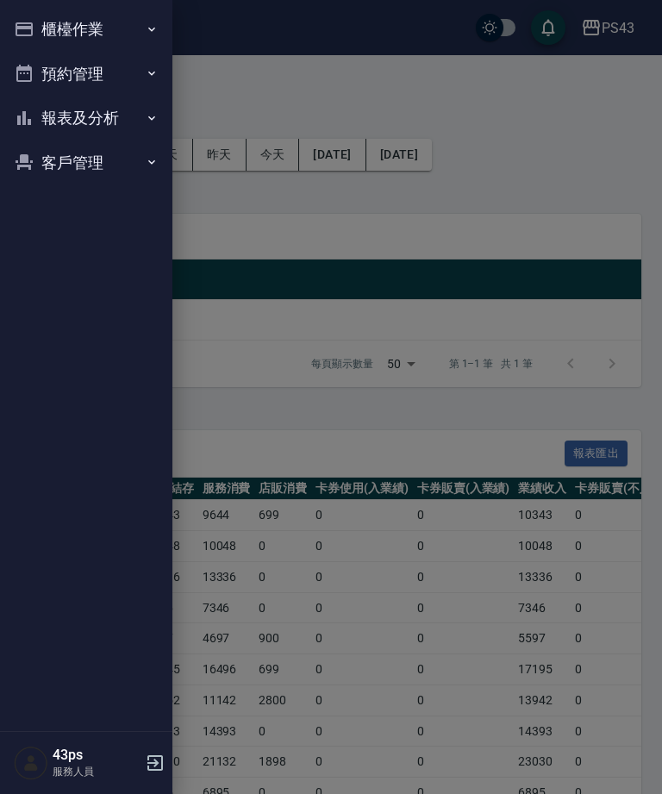
click at [93, 116] on button "報表及分析" at bounding box center [86, 118] width 159 height 45
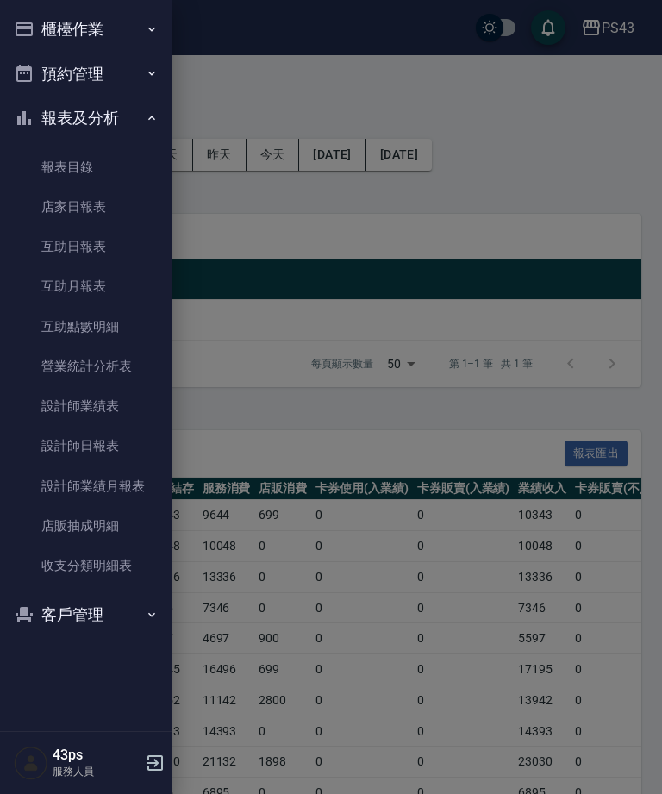
click at [123, 246] on link "互助日報表" at bounding box center [86, 247] width 159 height 40
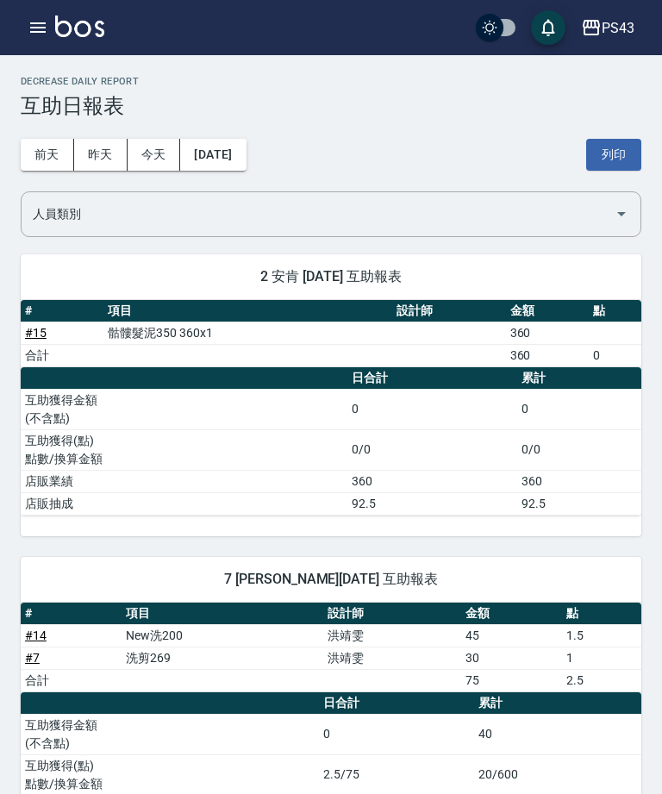
click at [138, 145] on button "今天" at bounding box center [154, 155] width 53 height 32
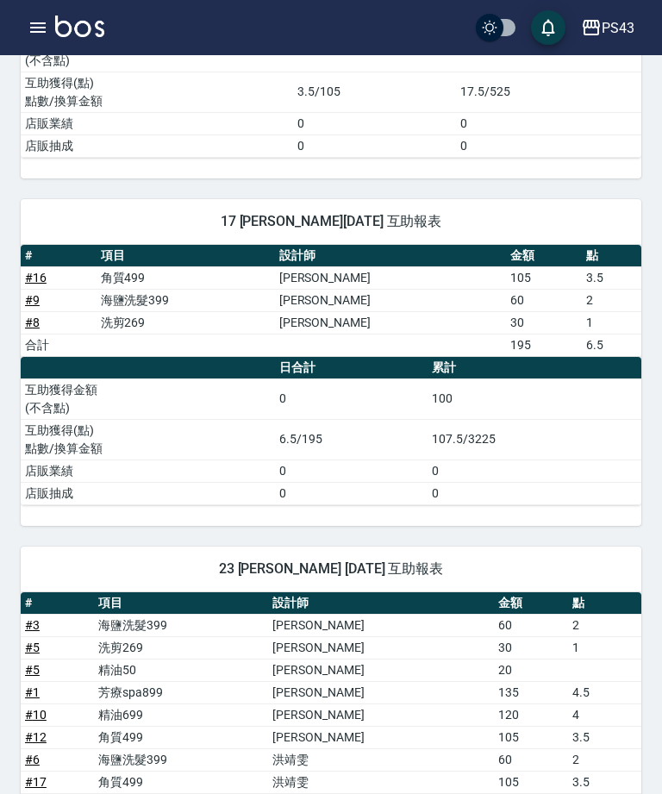
scroll to position [983, 0]
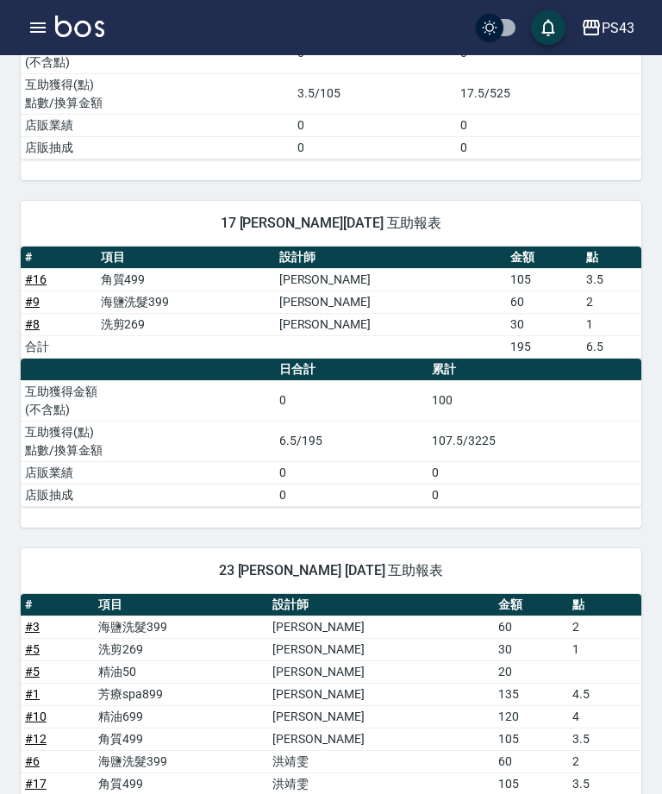
click at [26, 30] on button "button" at bounding box center [38, 27] width 34 height 34
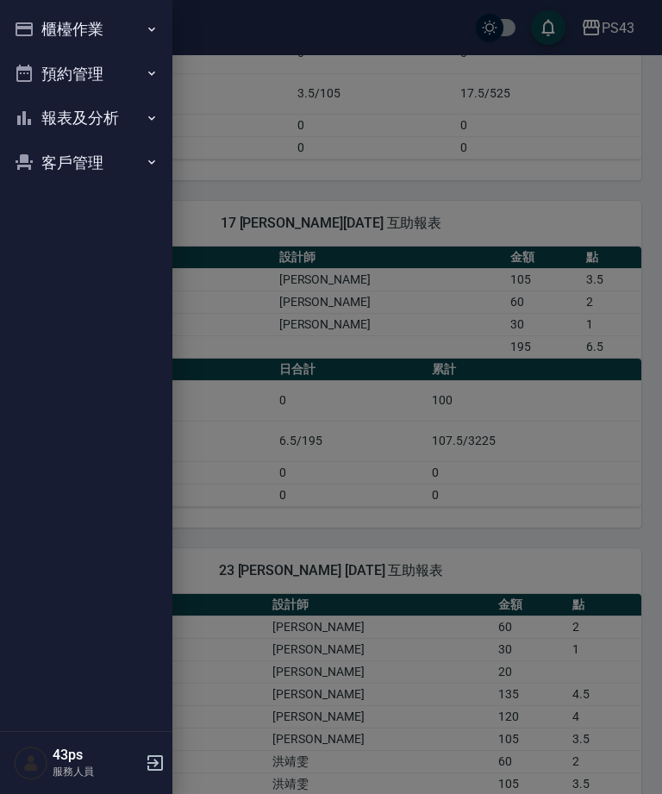
click at [38, 40] on button "櫃檯作業" at bounding box center [86, 29] width 159 height 45
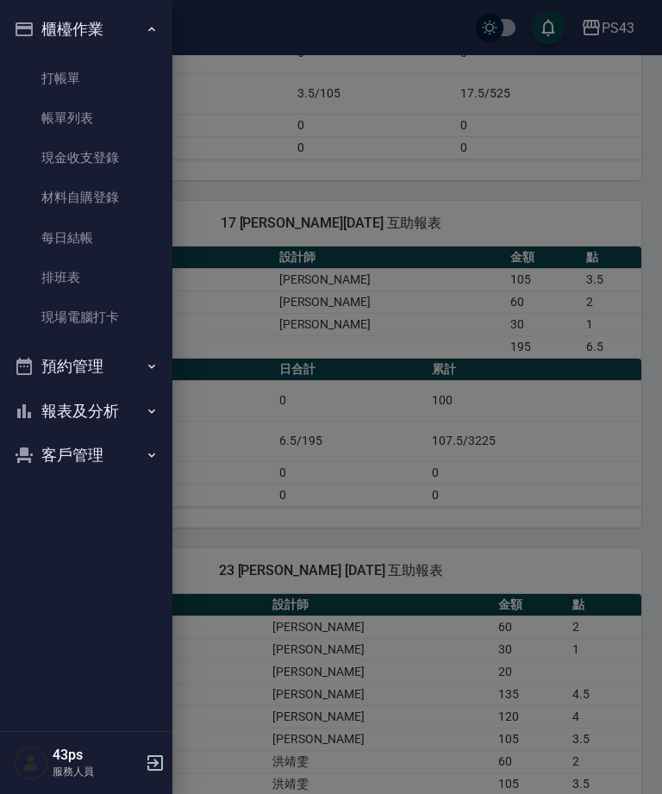
click at [85, 123] on link "帳單列表" at bounding box center [86, 118] width 159 height 40
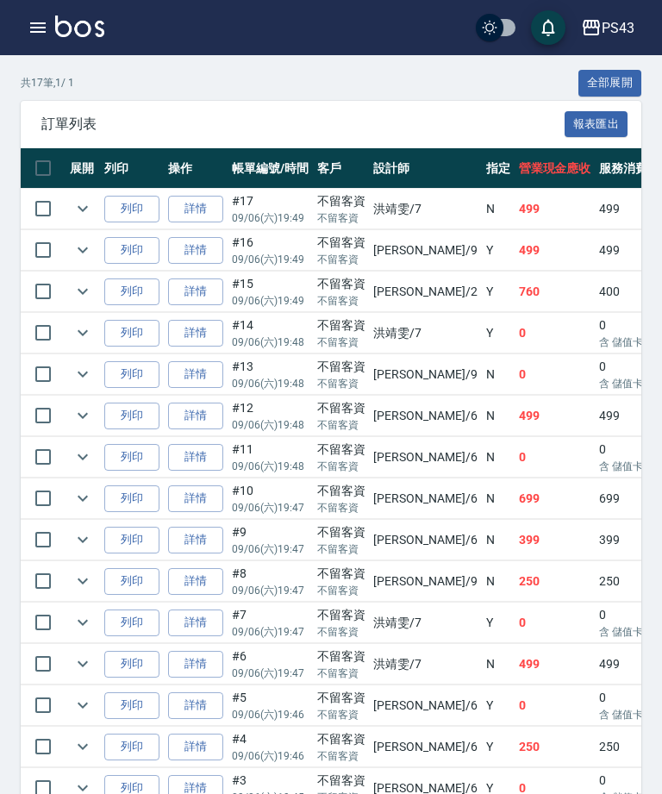
scroll to position [570, 0]
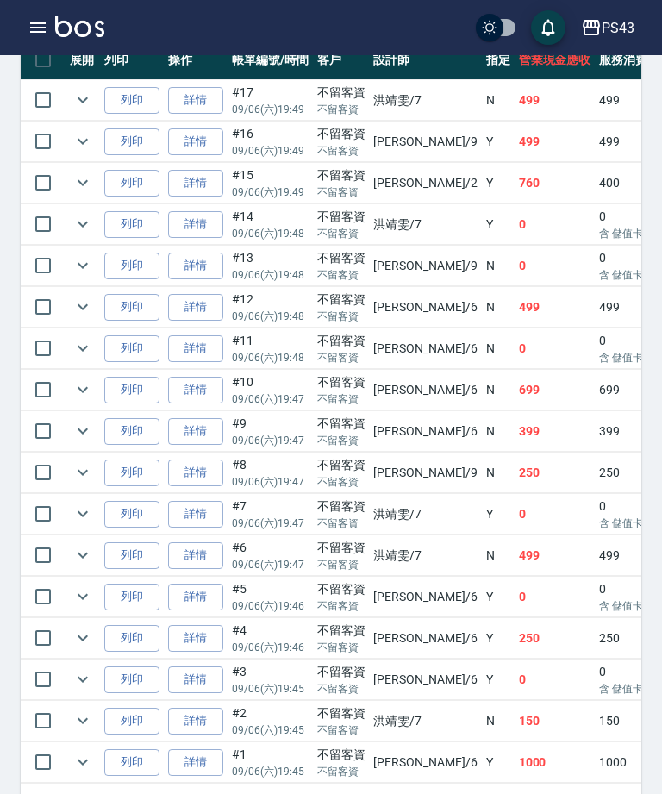
click at [184, 761] on link "詳情" at bounding box center [195, 762] width 55 height 27
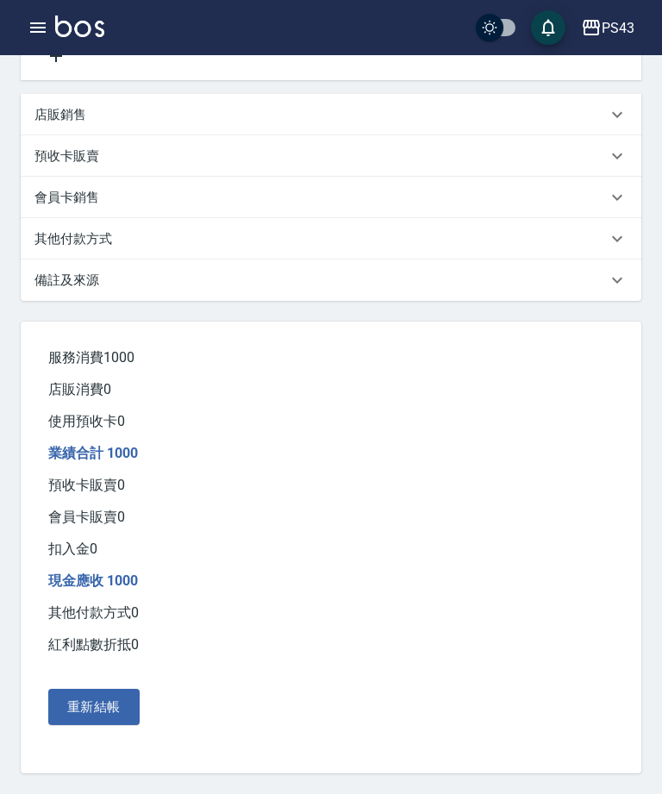
type input "2025/09/06 19:45"
checkbox input "true"
type input "陳冠宇-6"
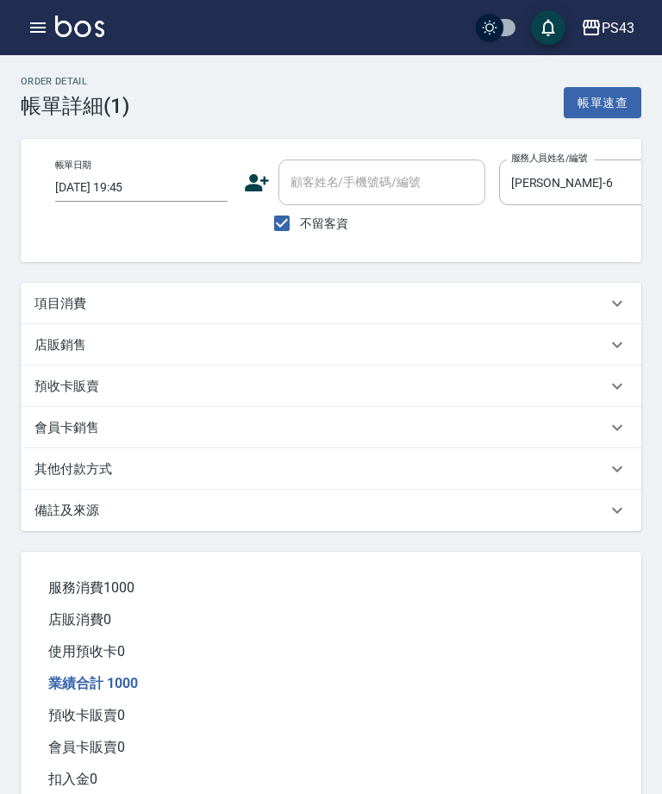
click at [117, 303] on div "項目消費" at bounding box center [320, 304] width 572 height 18
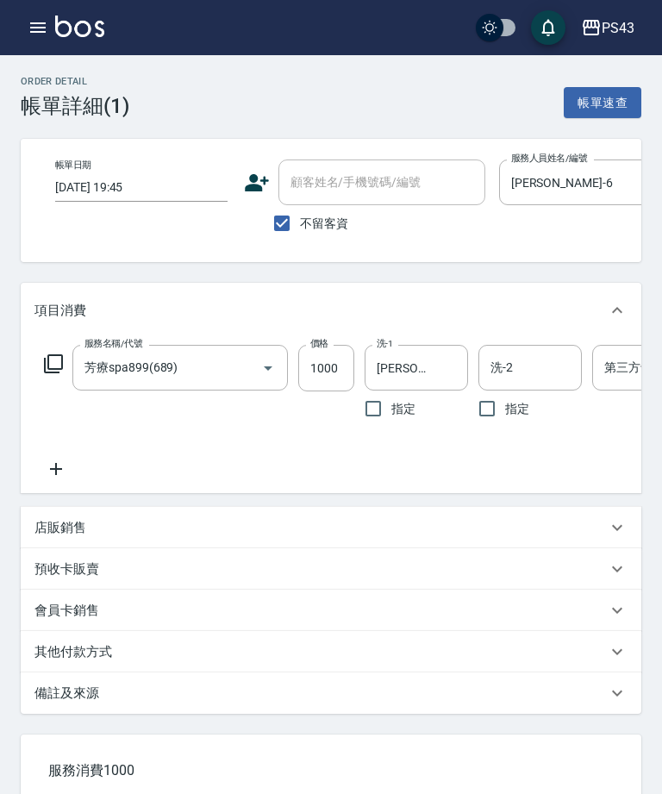
click at [556, 367] on input "洗-2" at bounding box center [530, 367] width 88 height 30
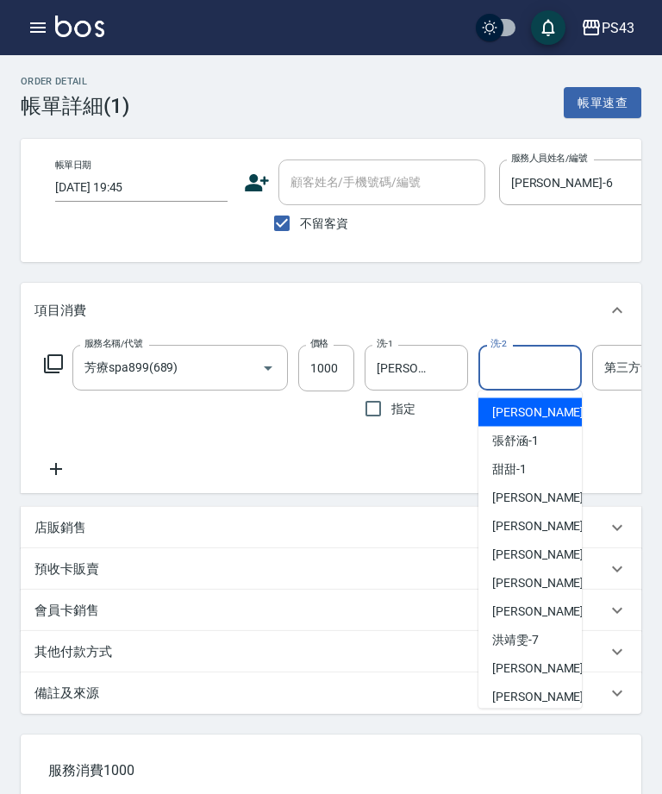
click at [533, 358] on input "洗-2" at bounding box center [530, 367] width 88 height 30
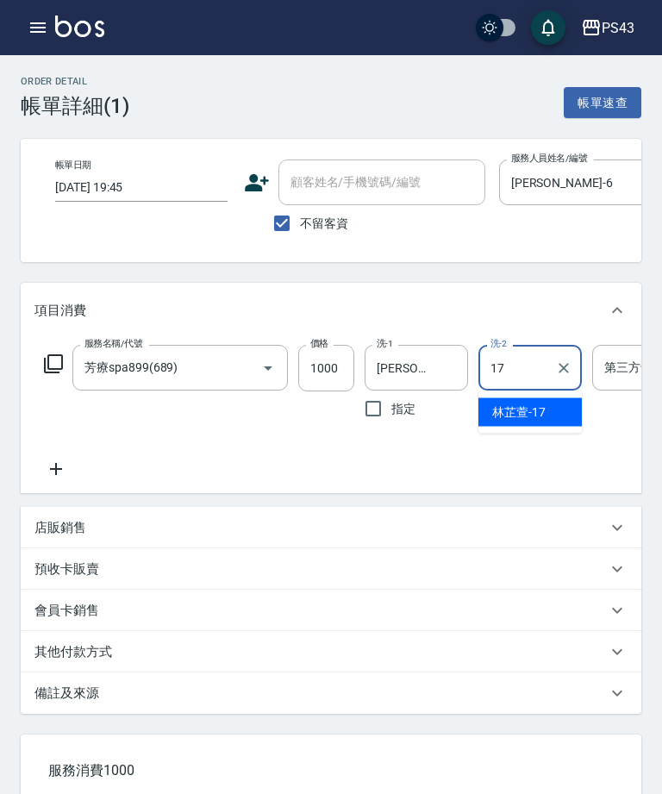
click at [549, 402] on div "林芷萱 -17" at bounding box center [529, 412] width 103 height 28
type input "林芷萱-17"
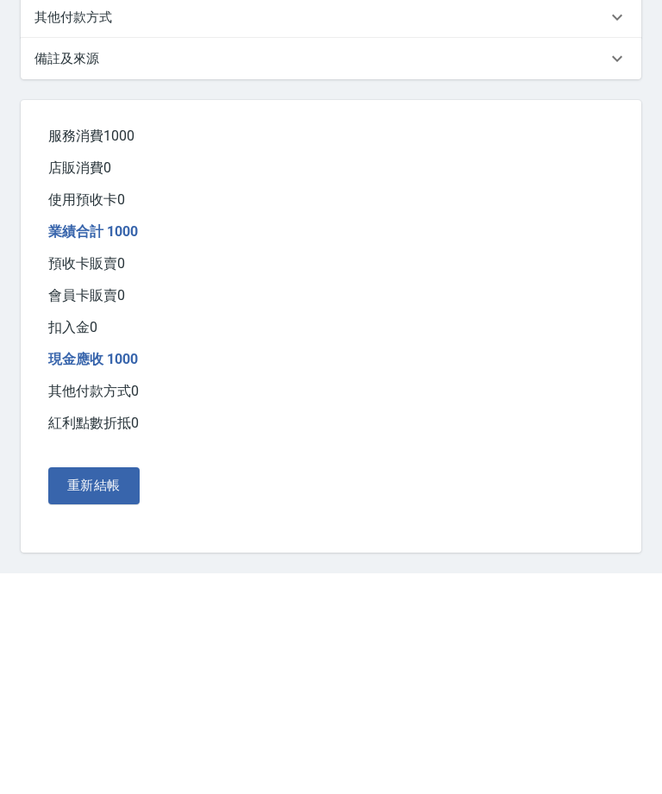
click at [109, 688] on button "重新結帳" at bounding box center [93, 706] width 91 height 36
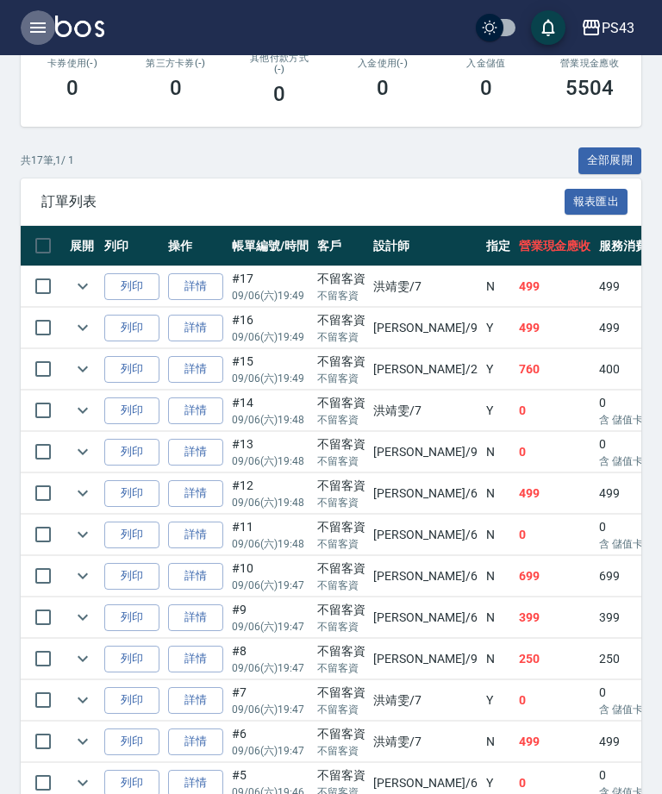
click at [22, 23] on button "button" at bounding box center [38, 27] width 34 height 34
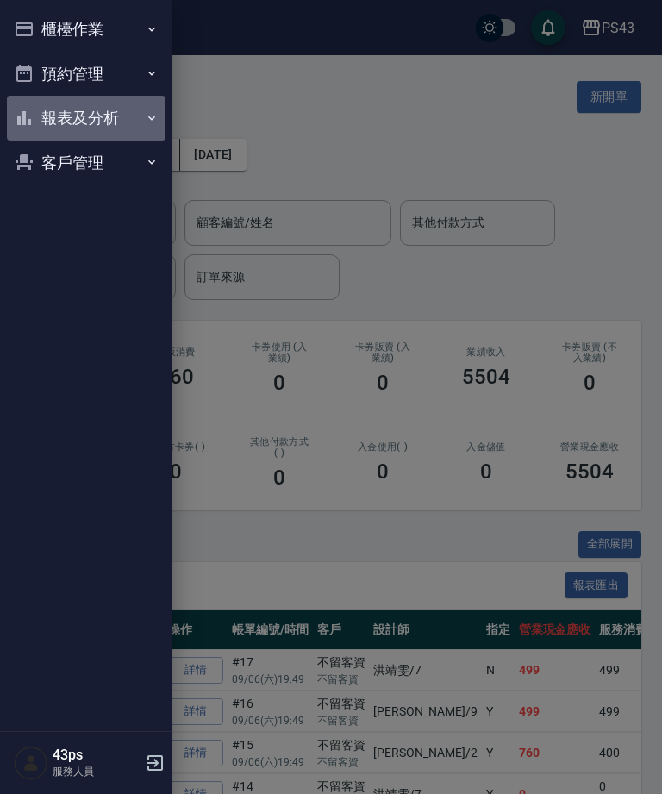
click at [75, 120] on button "報表及分析" at bounding box center [86, 118] width 159 height 45
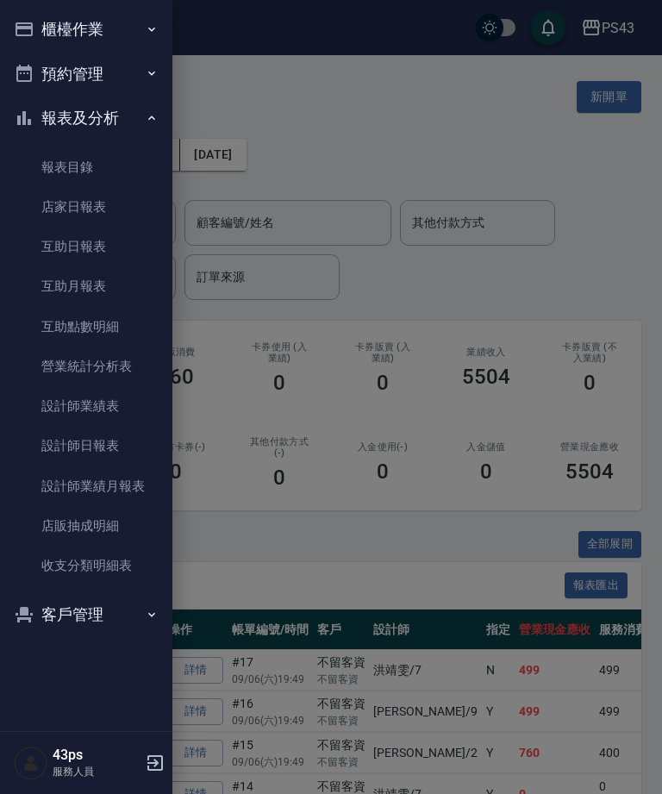
click at [45, 247] on link "互助日報表" at bounding box center [86, 247] width 159 height 40
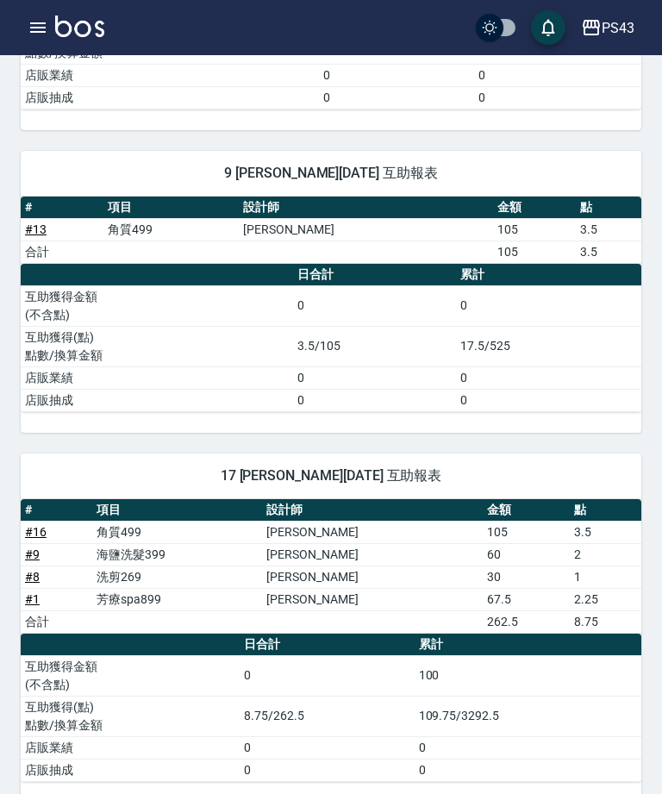
scroll to position [668, 0]
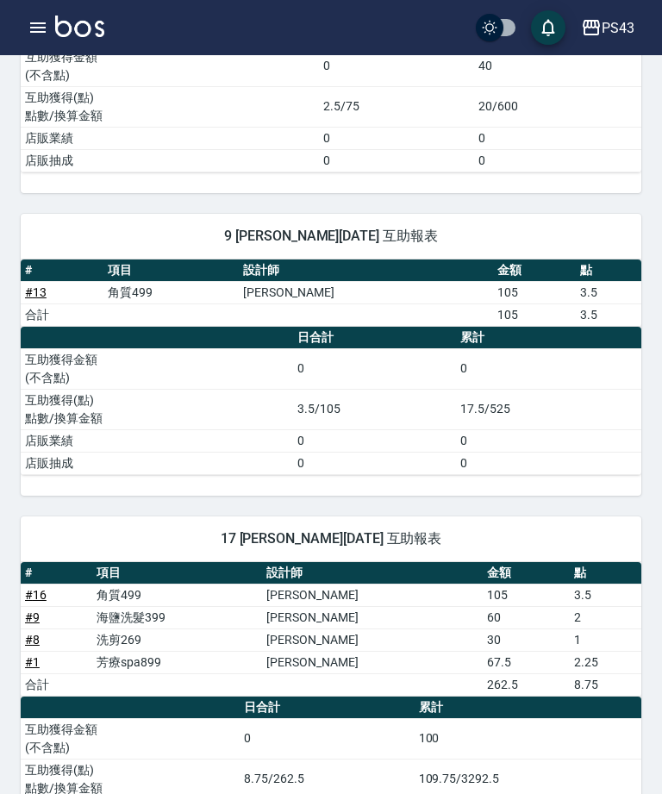
click at [47, 37] on icon "button" at bounding box center [38, 27] width 21 height 21
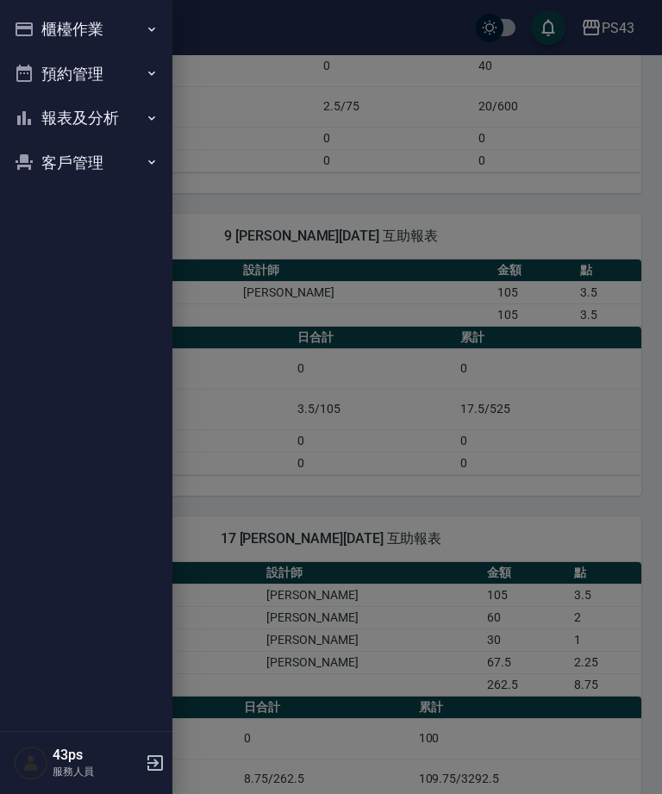
click at [116, 134] on button "報表及分析" at bounding box center [86, 118] width 159 height 45
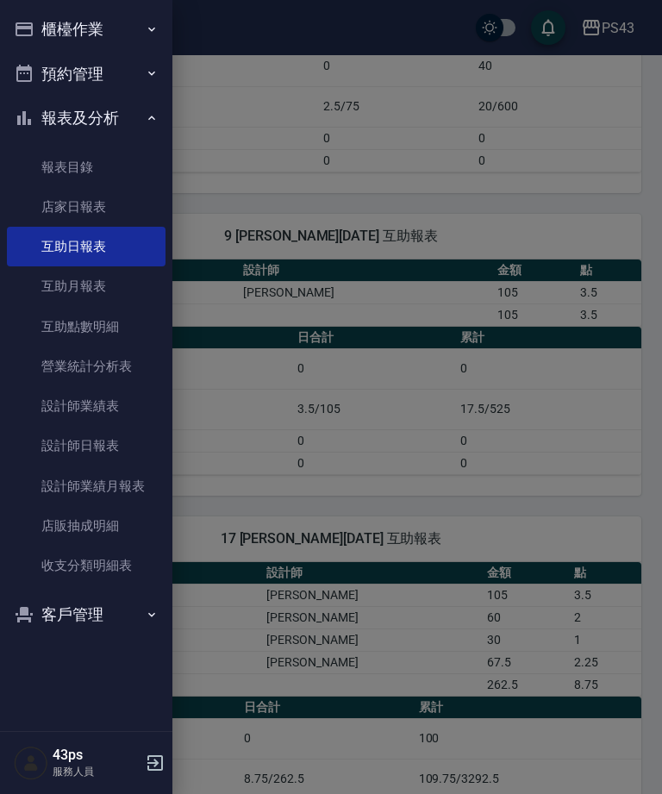
click at [115, 443] on link "設計師日報表" at bounding box center [86, 446] width 159 height 40
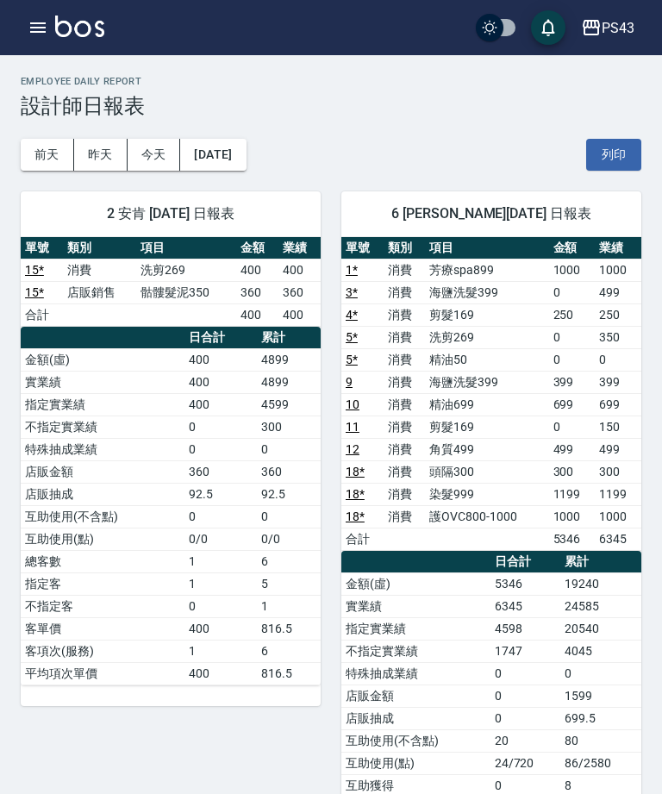
click at [45, 30] on icon "button" at bounding box center [38, 27] width 21 height 21
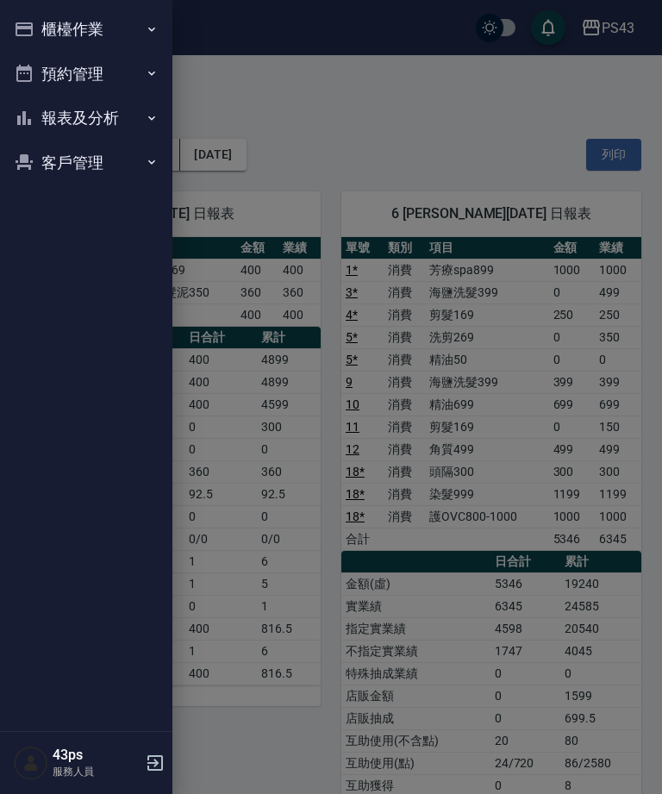
click at [39, 25] on button "櫃檯作業" at bounding box center [86, 29] width 159 height 45
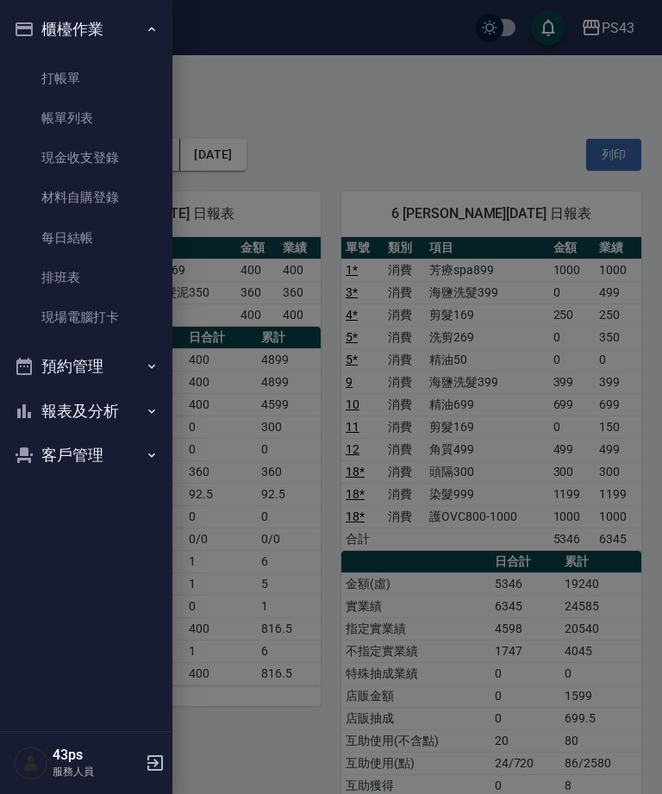
click at [103, 72] on link "打帳單" at bounding box center [86, 79] width 159 height 40
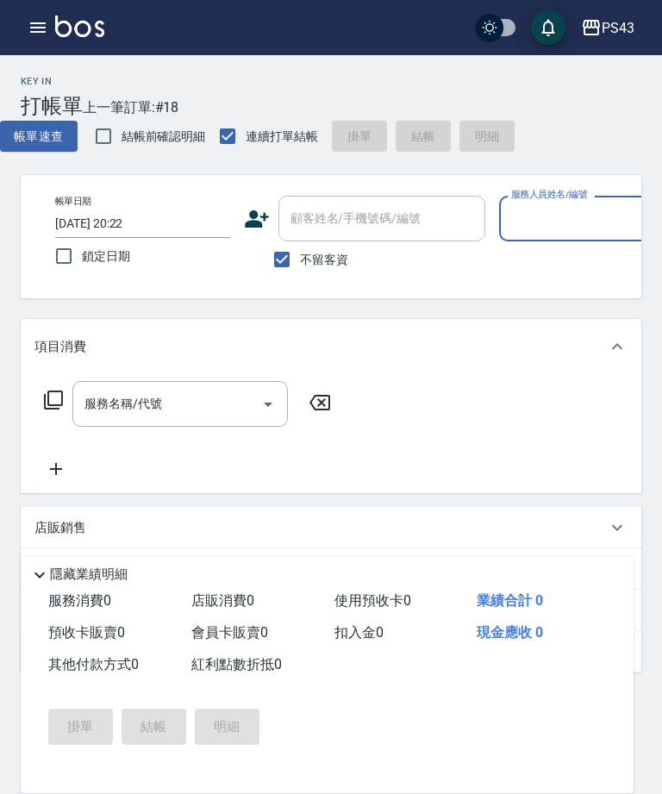
click at [22, 61] on div "Key In 打帳單 上一筆訂單:#18" at bounding box center [89, 86] width 178 height 63
click at [56, 36] on img at bounding box center [79, 27] width 49 height 22
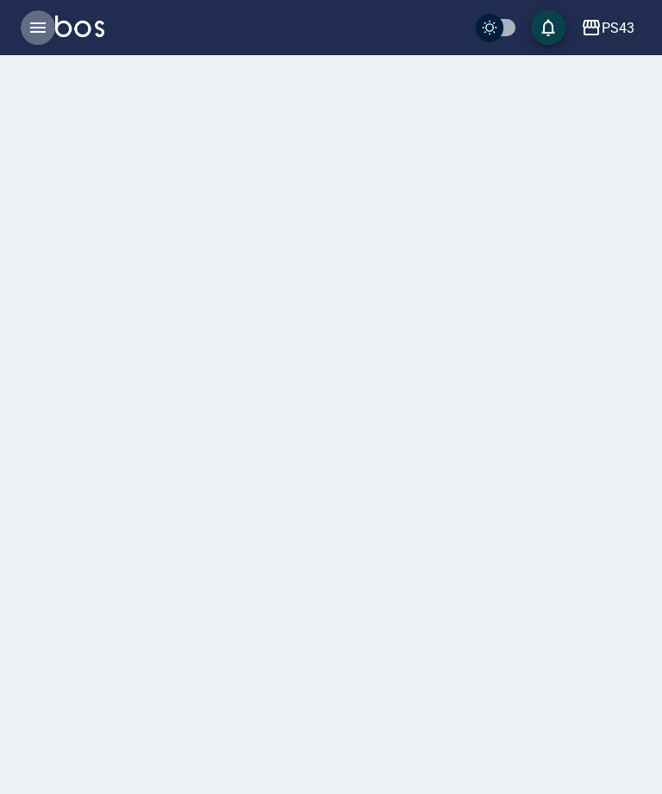
click at [48, 41] on button "button" at bounding box center [38, 27] width 34 height 34
click at [49, 40] on button "button" at bounding box center [38, 27] width 34 height 34
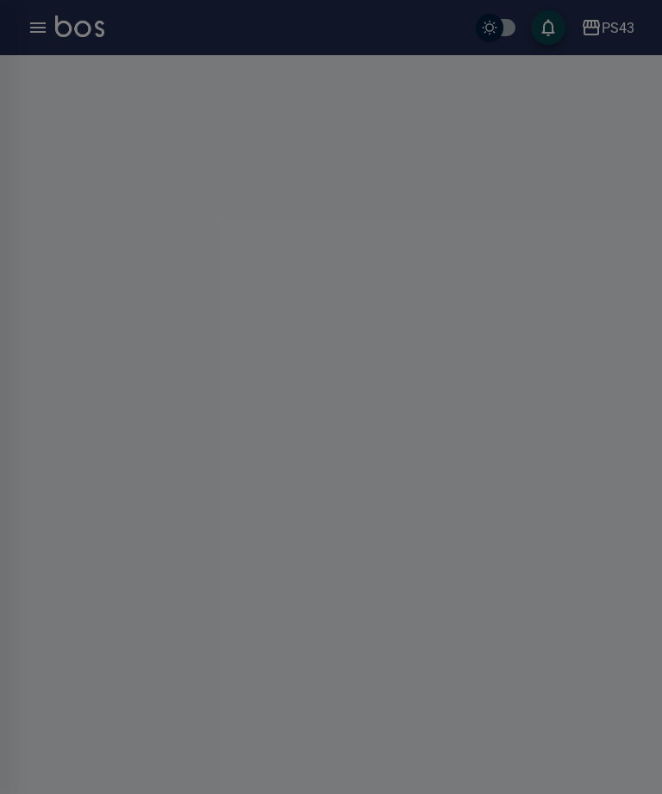
click at [44, 49] on div at bounding box center [331, 397] width 662 height 794
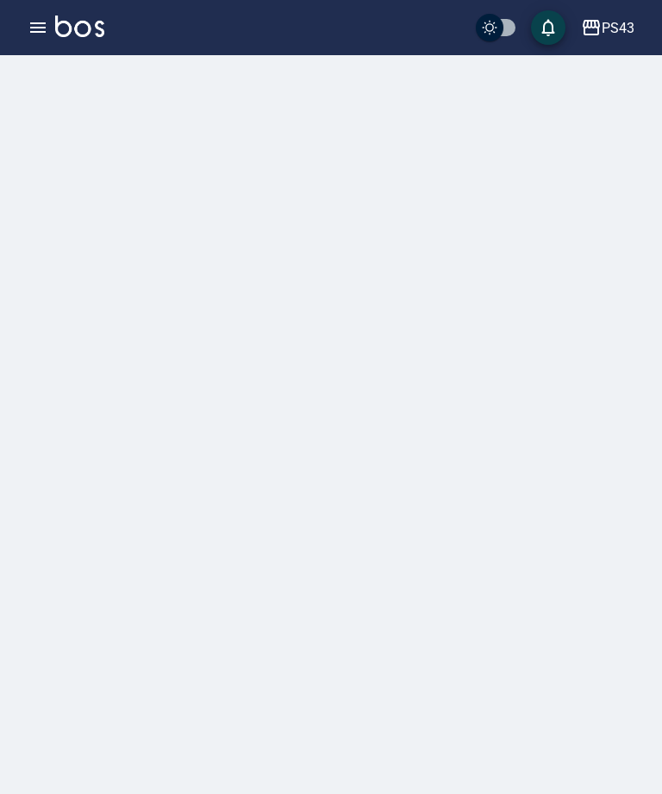
click at [34, 35] on icon "button" at bounding box center [38, 27] width 21 height 21
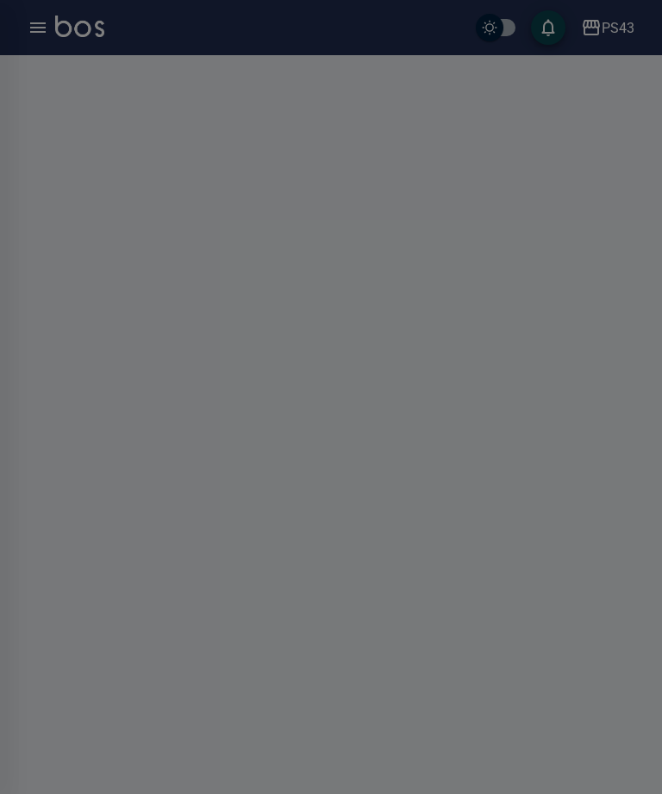
click at [71, 43] on div at bounding box center [331, 397] width 662 height 794
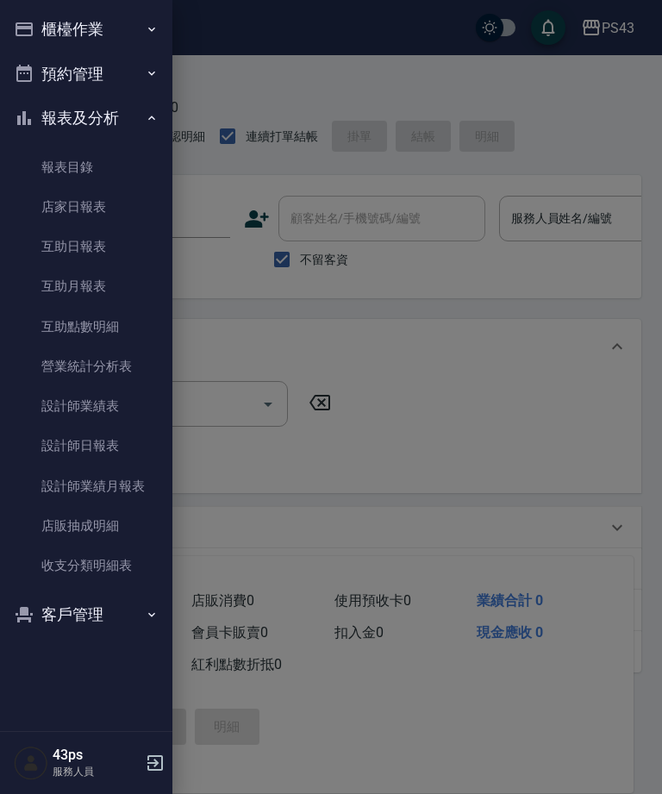
click at [132, 246] on link "互助日報表" at bounding box center [86, 247] width 159 height 40
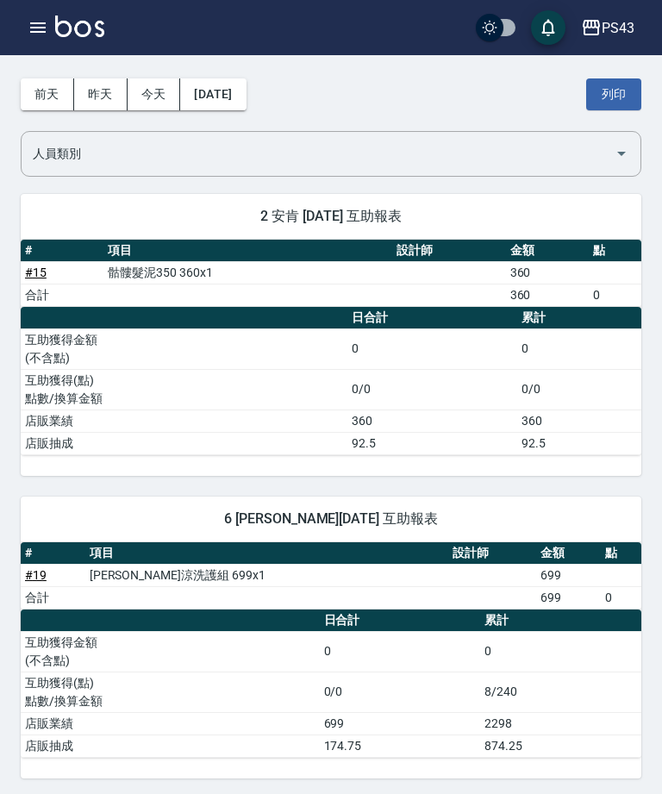
scroll to position [58, 0]
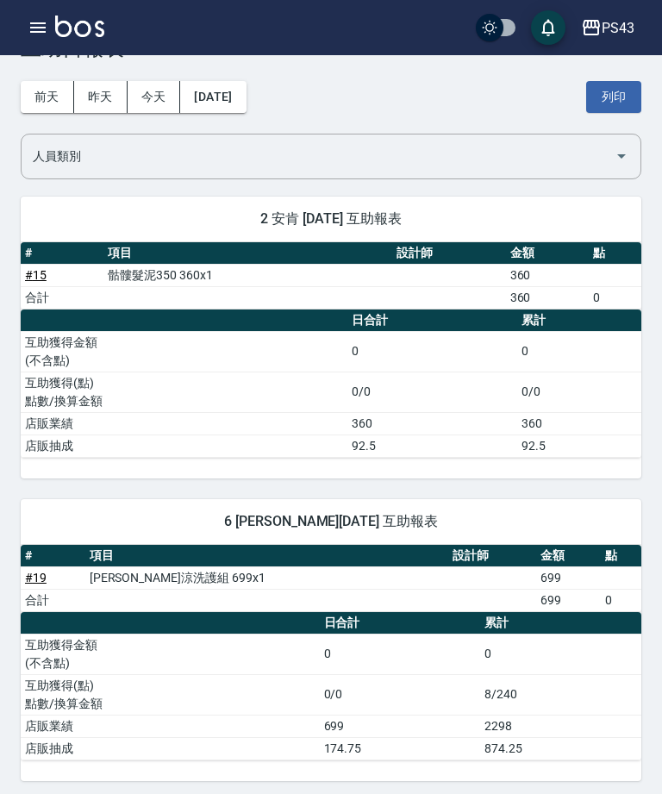
click at [38, 28] on icon "button" at bounding box center [38, 27] width 16 height 10
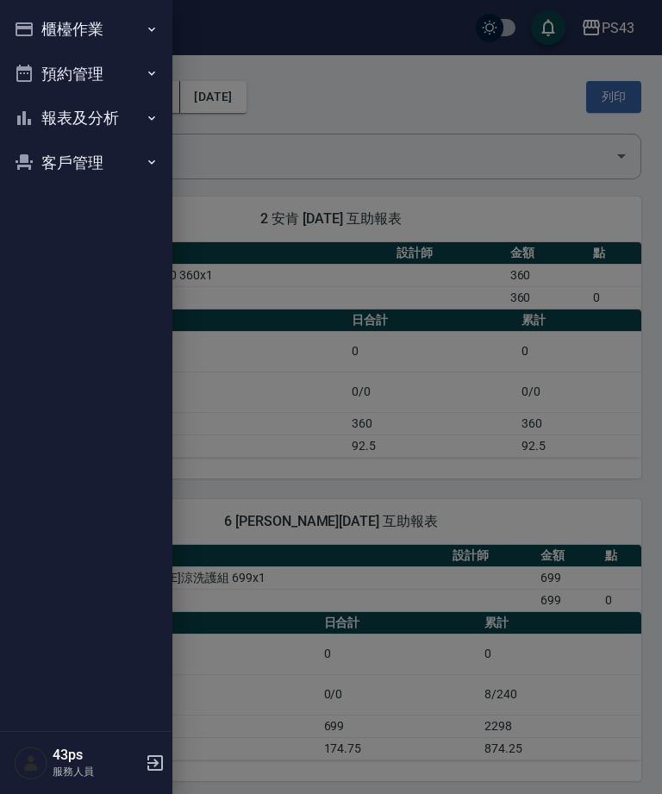
click at [127, 34] on button "櫃檯作業" at bounding box center [86, 29] width 159 height 45
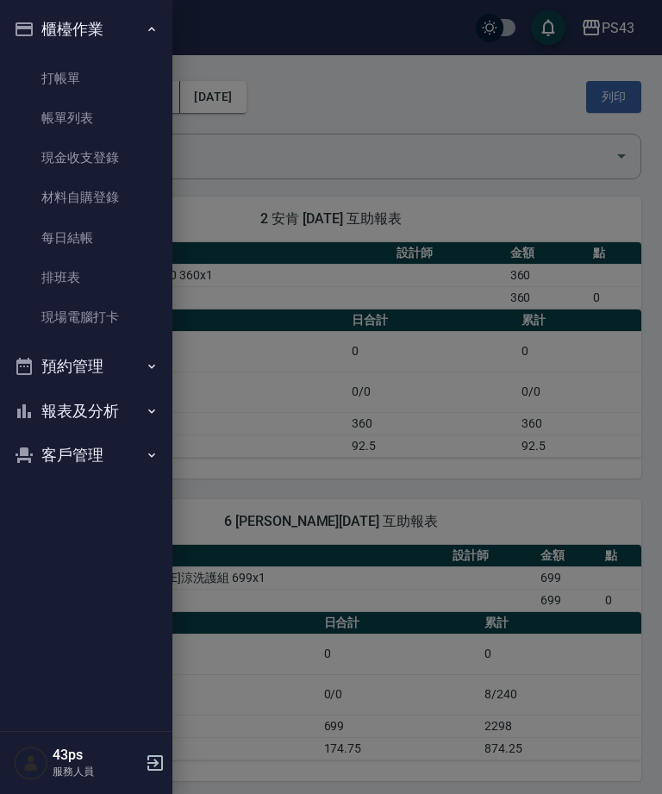
click at [127, 157] on link "現金收支登錄" at bounding box center [86, 158] width 159 height 40
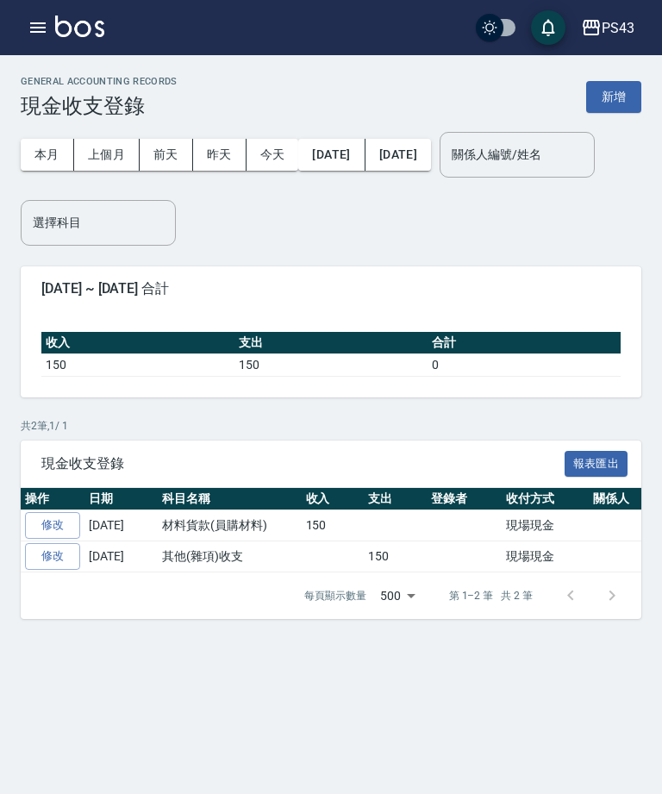
click at [629, 106] on button "新增" at bounding box center [613, 97] width 55 height 32
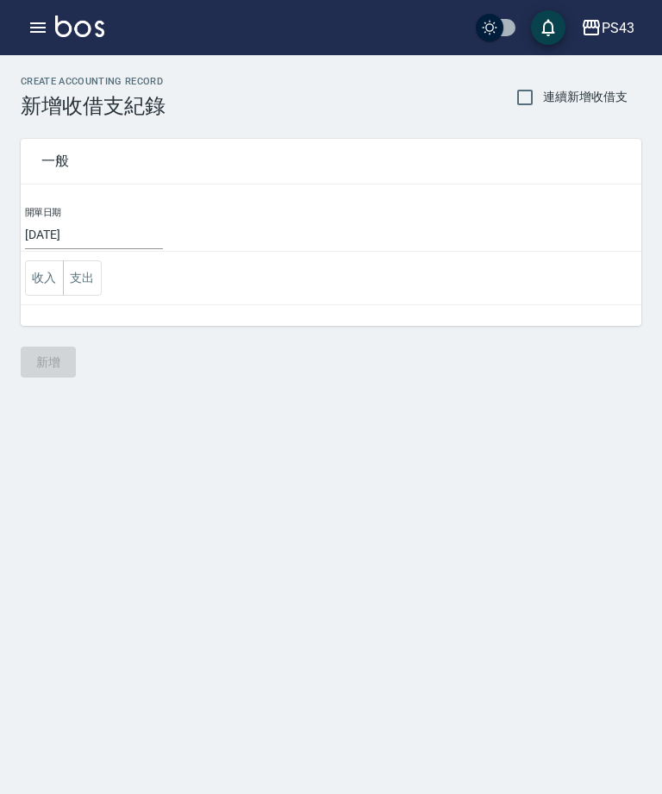
click at [84, 292] on button "支出" at bounding box center [82, 277] width 39 height 35
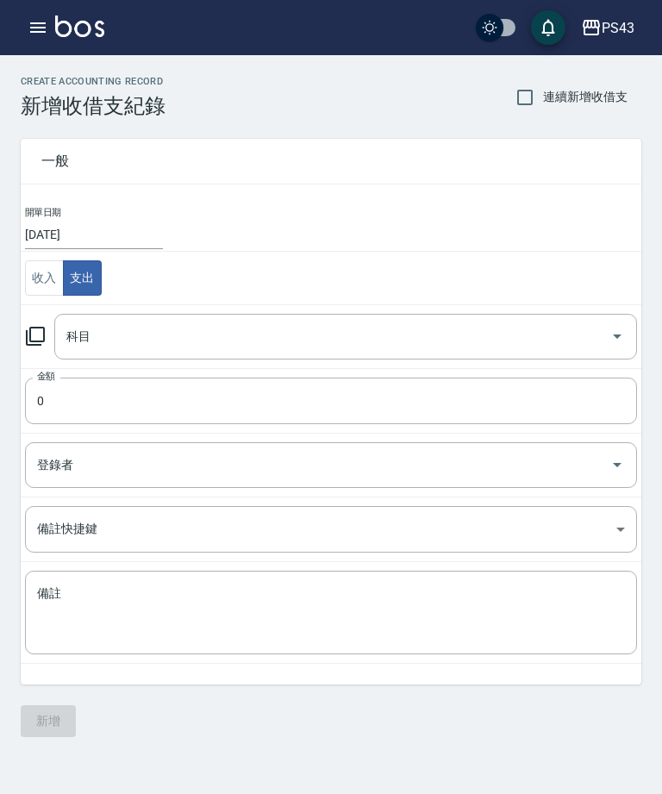
click at [41, 343] on icon at bounding box center [35, 336] width 21 height 21
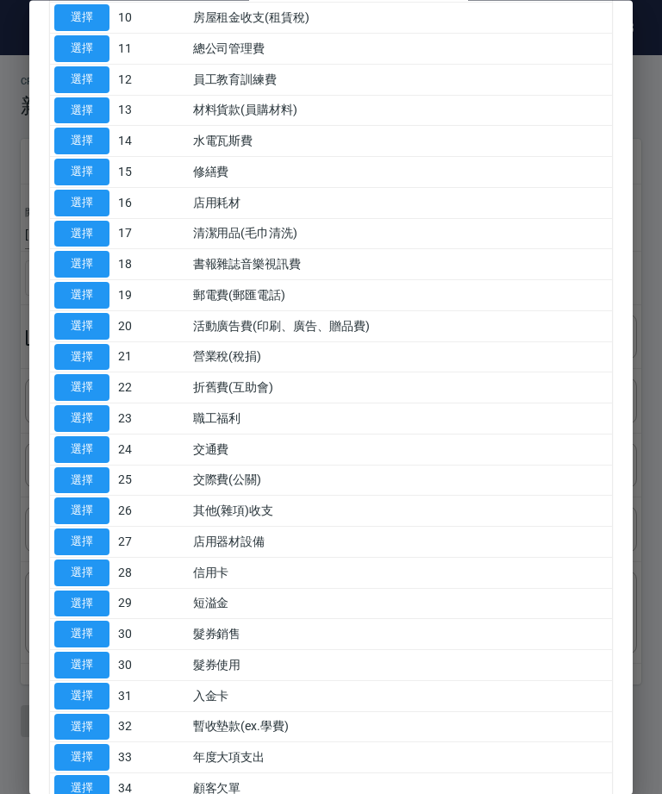
scroll to position [435, 0]
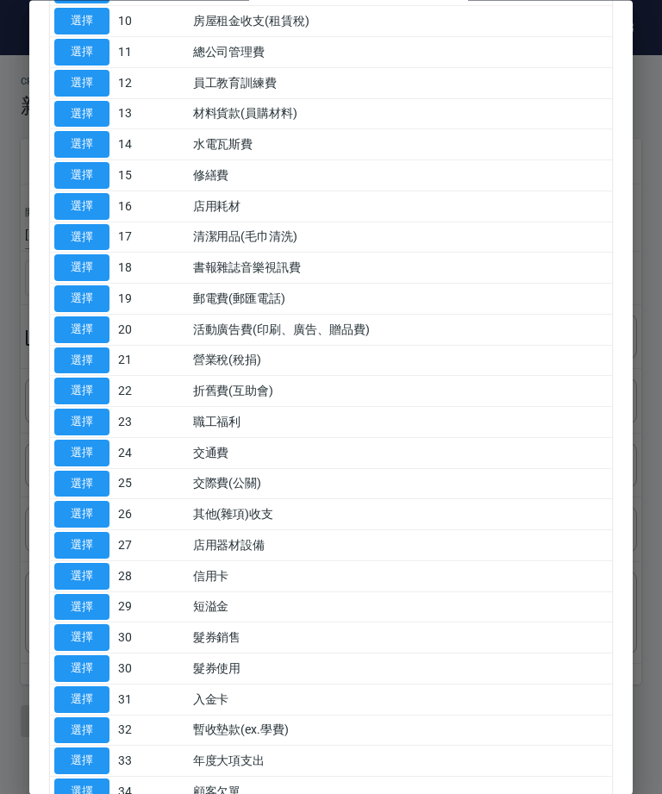
click at [94, 504] on button "選擇" at bounding box center [81, 515] width 55 height 27
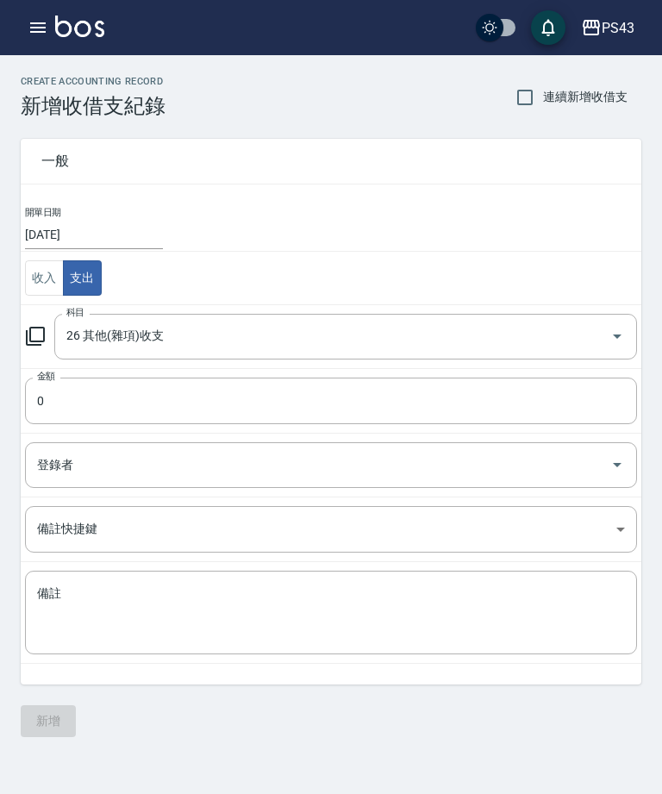
type input "26 其他(雜項)收支"
click at [106, 414] on input "0" at bounding box center [331, 400] width 612 height 47
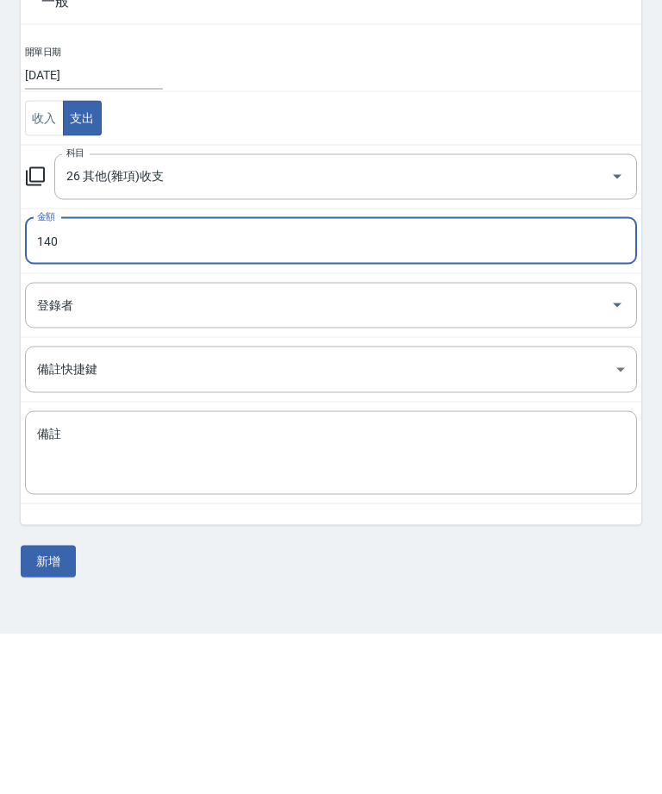
type input "140"
click at [288, 585] on textarea "備註" at bounding box center [331, 612] width 588 height 55
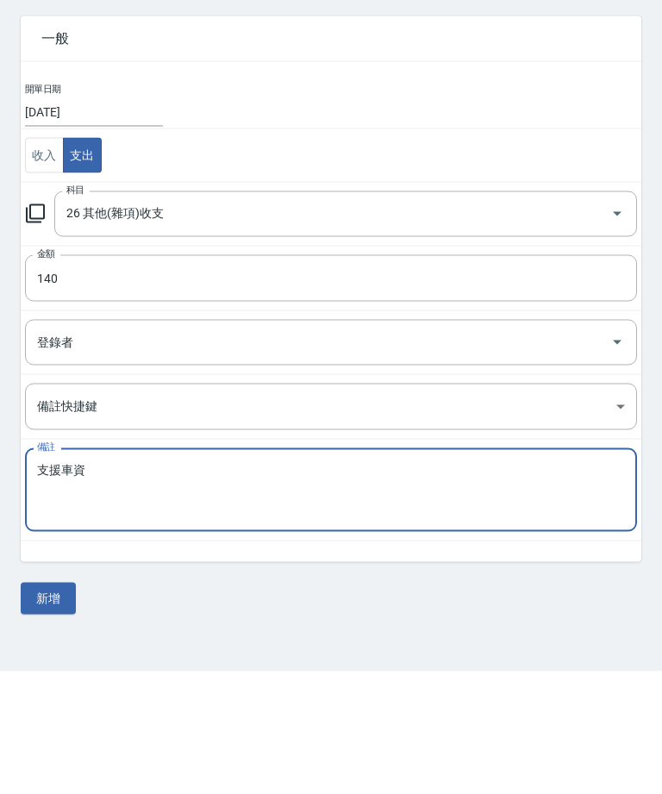
scroll to position [55, 0]
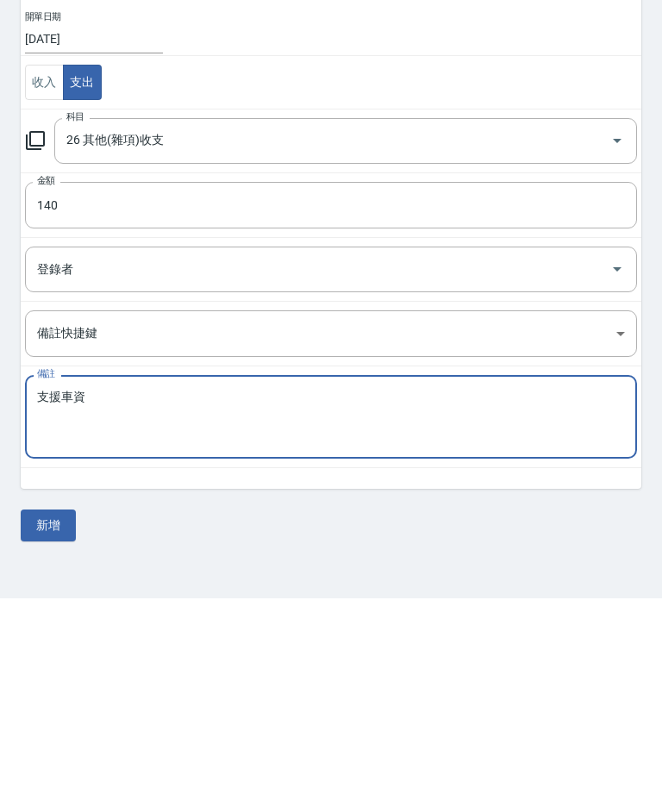
type textarea "支援車資"
click at [59, 705] on button "新增" at bounding box center [48, 721] width 55 height 32
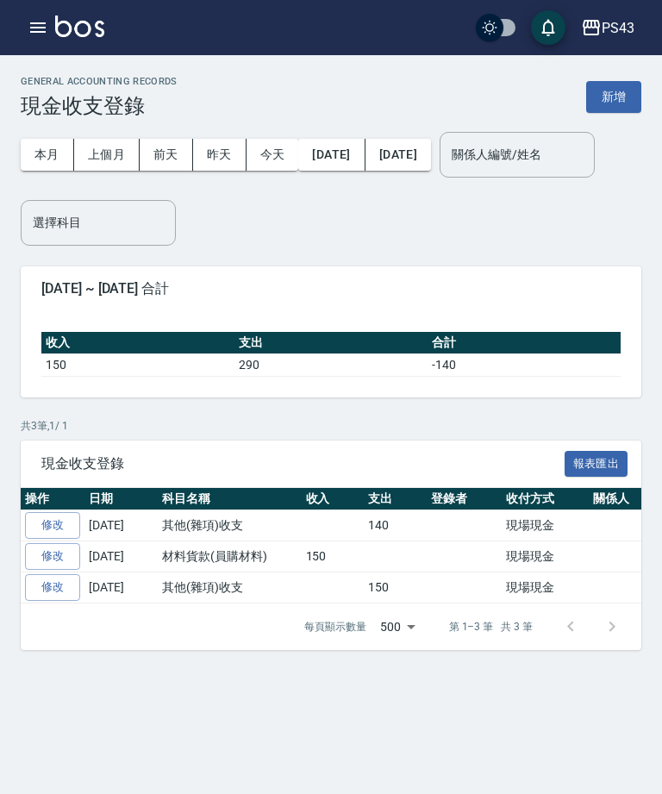
click at [621, 97] on button "新增" at bounding box center [613, 97] width 55 height 32
